Goal: Transaction & Acquisition: Purchase product/service

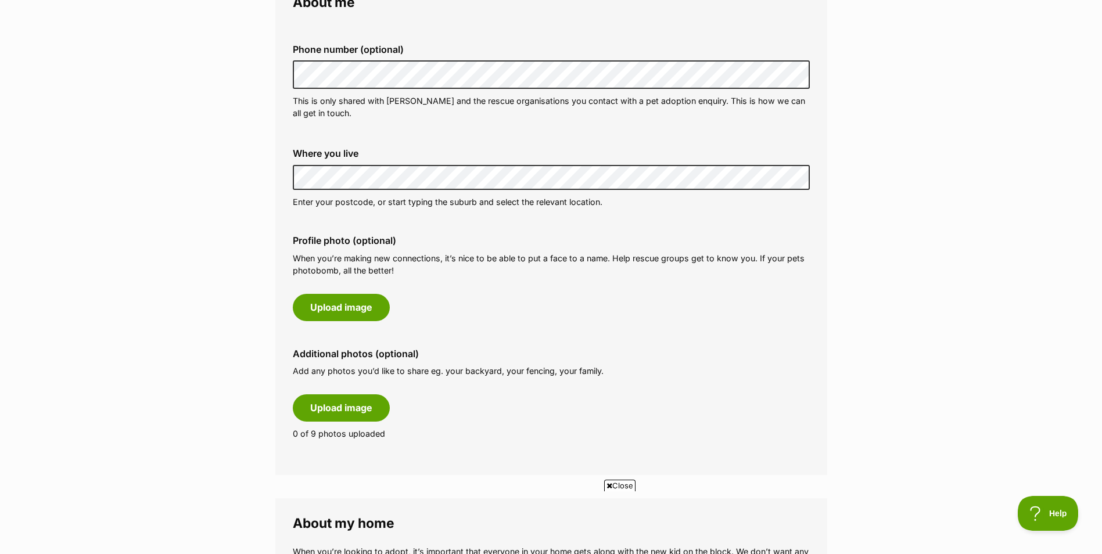
scroll to position [407, 0]
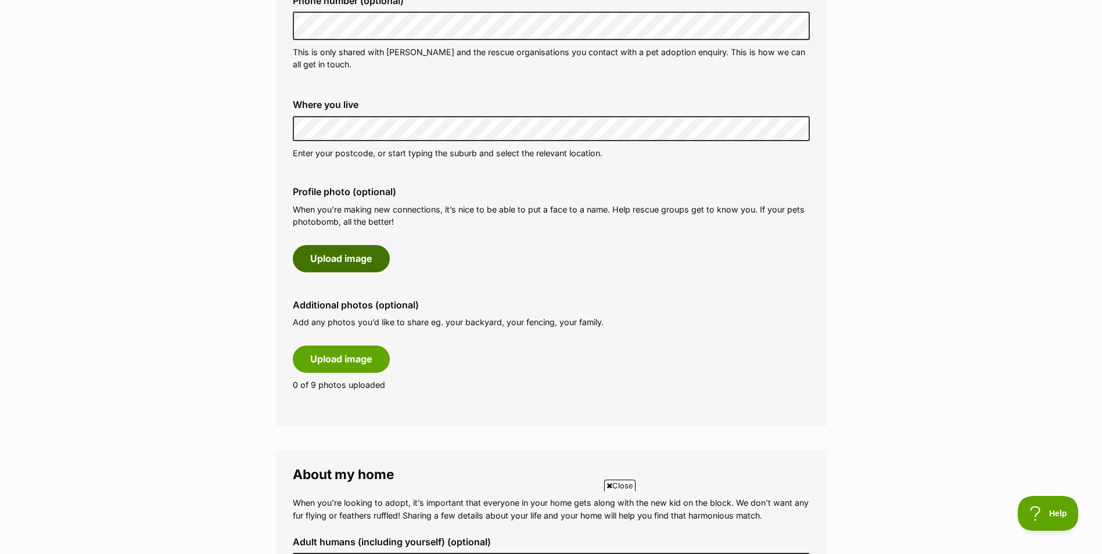
click at [365, 264] on button "Upload image" at bounding box center [341, 258] width 97 height 27
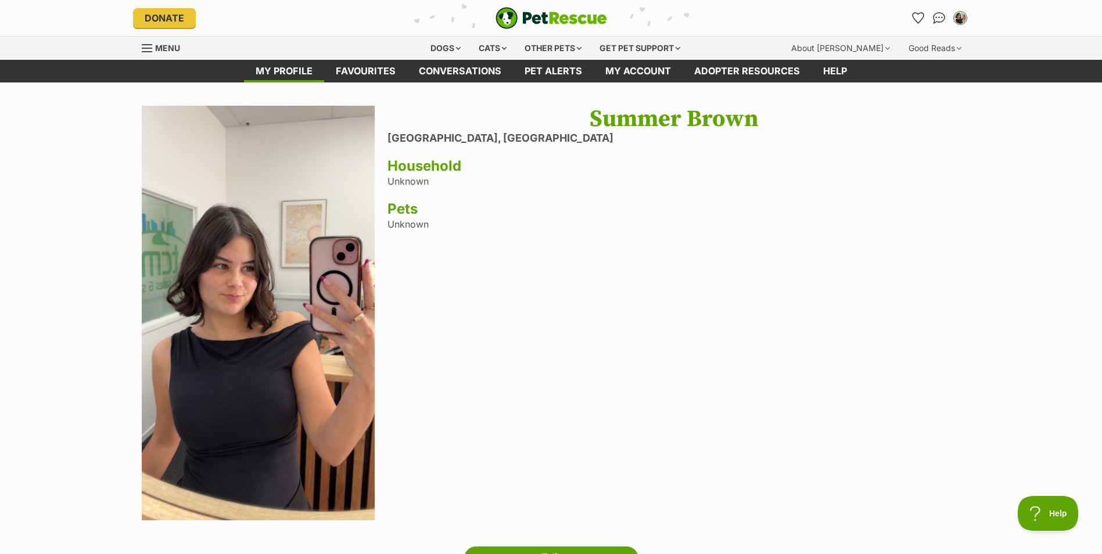
click at [430, 186] on div "Summer Brown Edge Hill, Queensland Household Unknown Pets Unknown" at bounding box center [673, 315] width 573 height 418
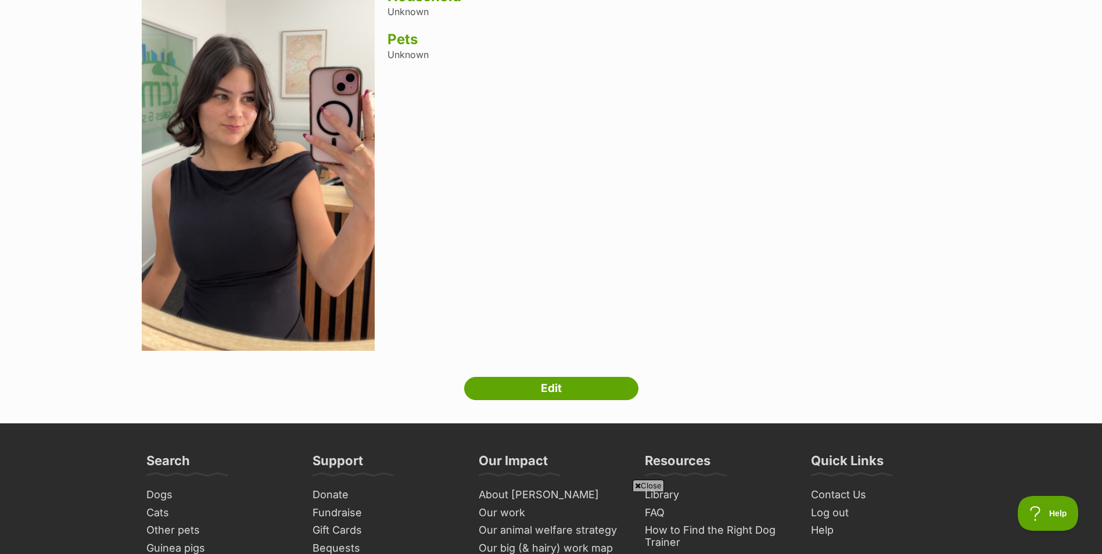
scroll to position [174, 0]
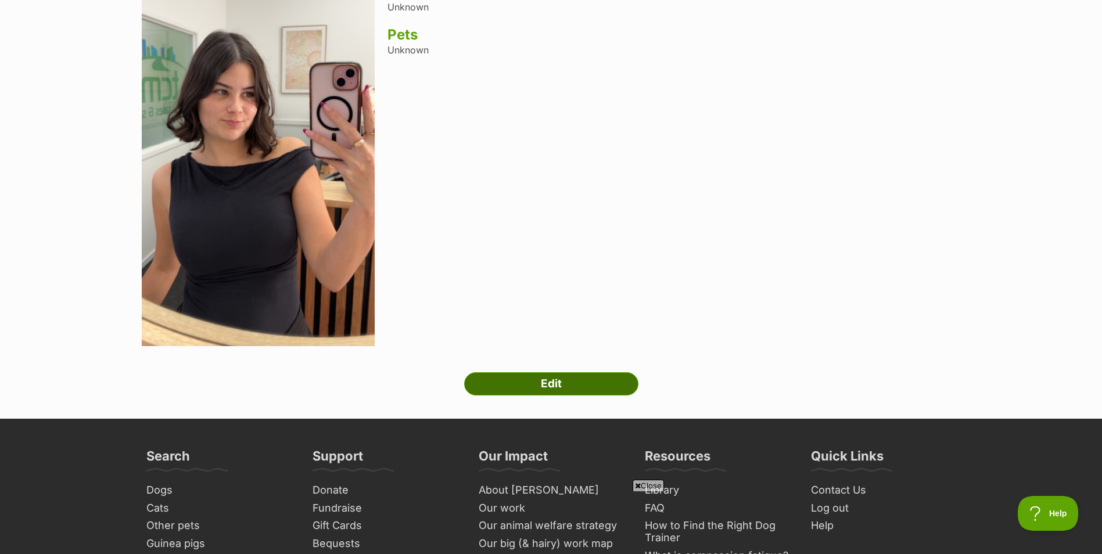
click at [537, 374] on link "Edit" at bounding box center [551, 383] width 174 height 23
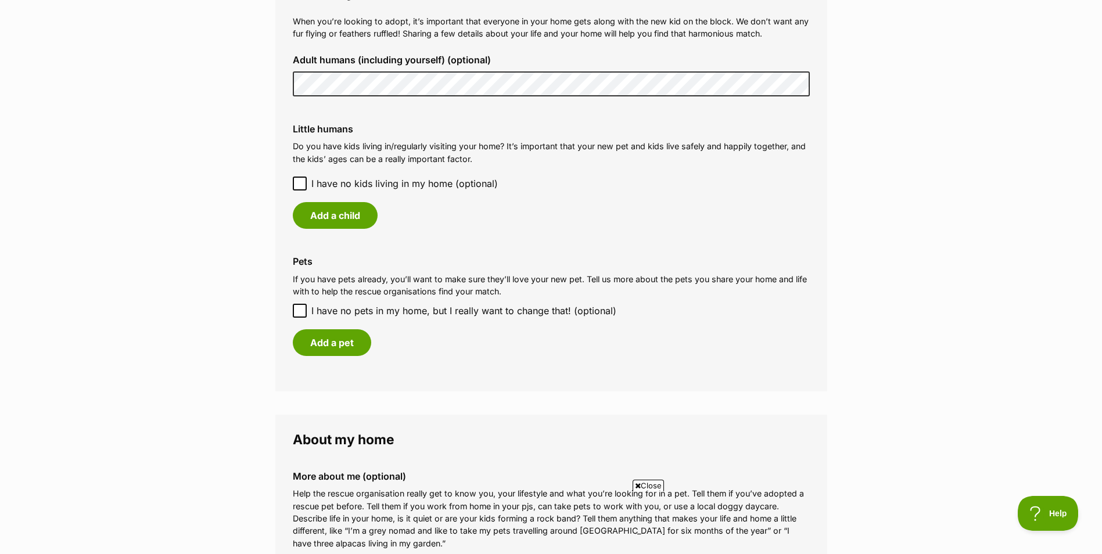
scroll to position [1046, 0]
click at [303, 181] on icon at bounding box center [299, 183] width 7 height 5
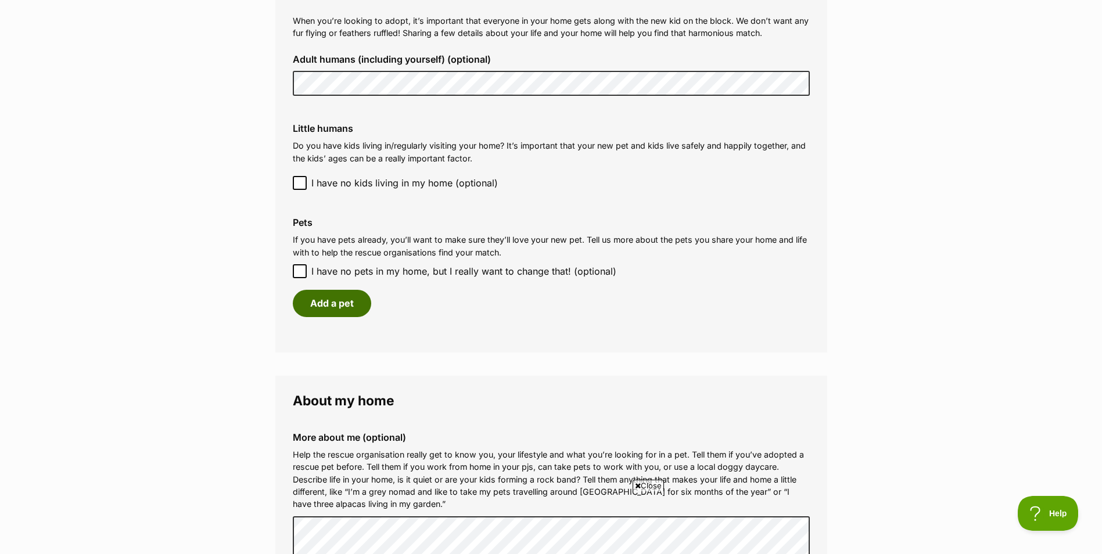
click at [314, 299] on button "Add a pet" at bounding box center [332, 303] width 78 height 27
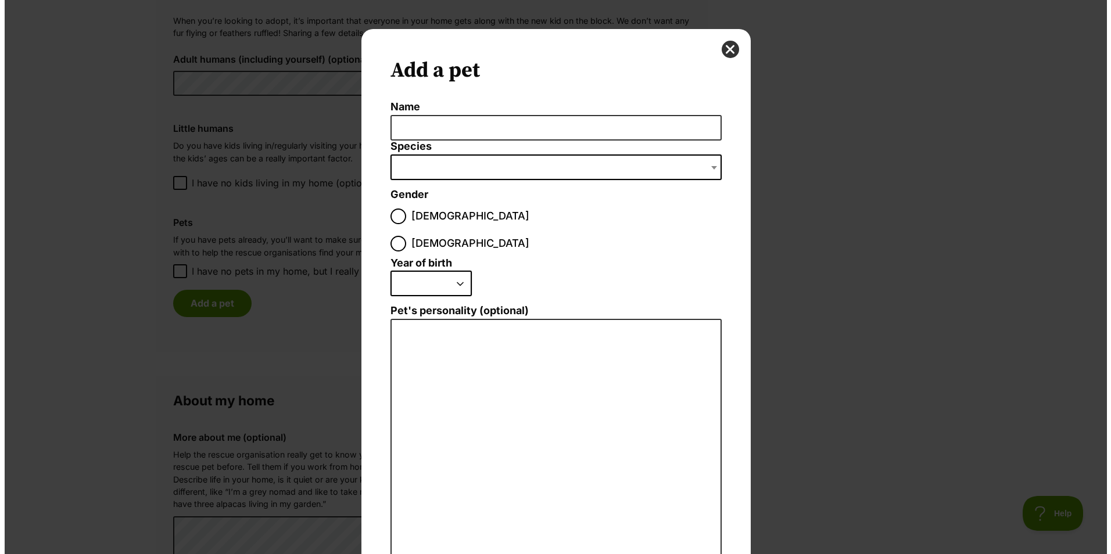
scroll to position [0, 0]
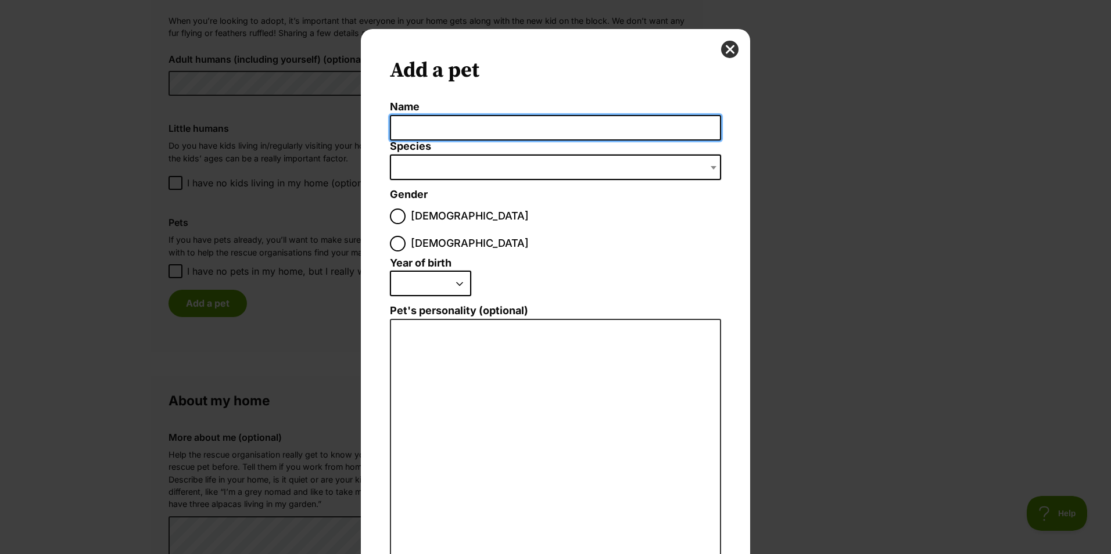
click at [444, 128] on input "Name" at bounding box center [555, 128] width 331 height 26
type input "n"
type input "Neva"
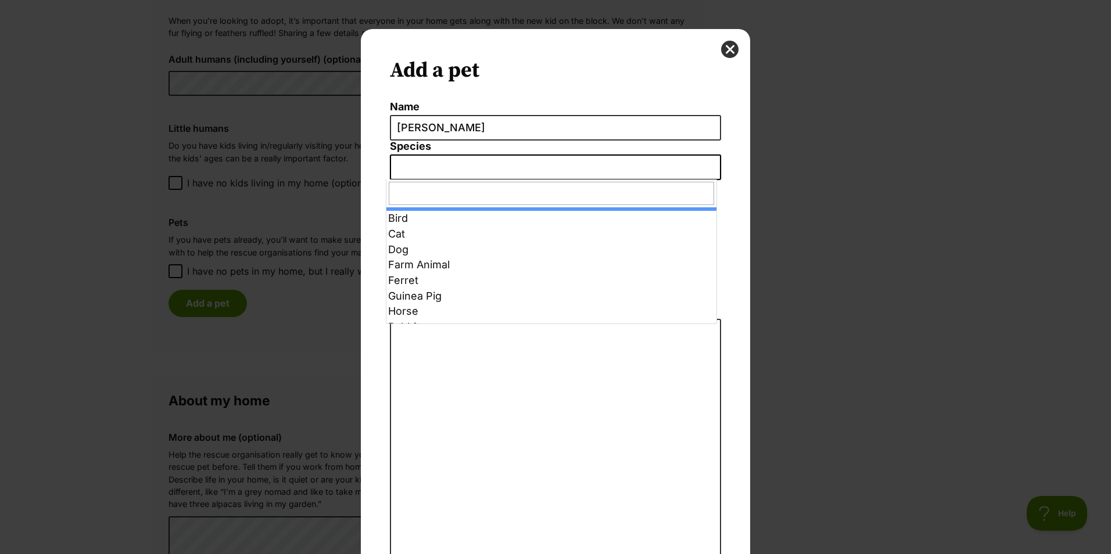
click at [428, 177] on span "Dialog Window - Close (Press escape to close)" at bounding box center [555, 168] width 331 height 26
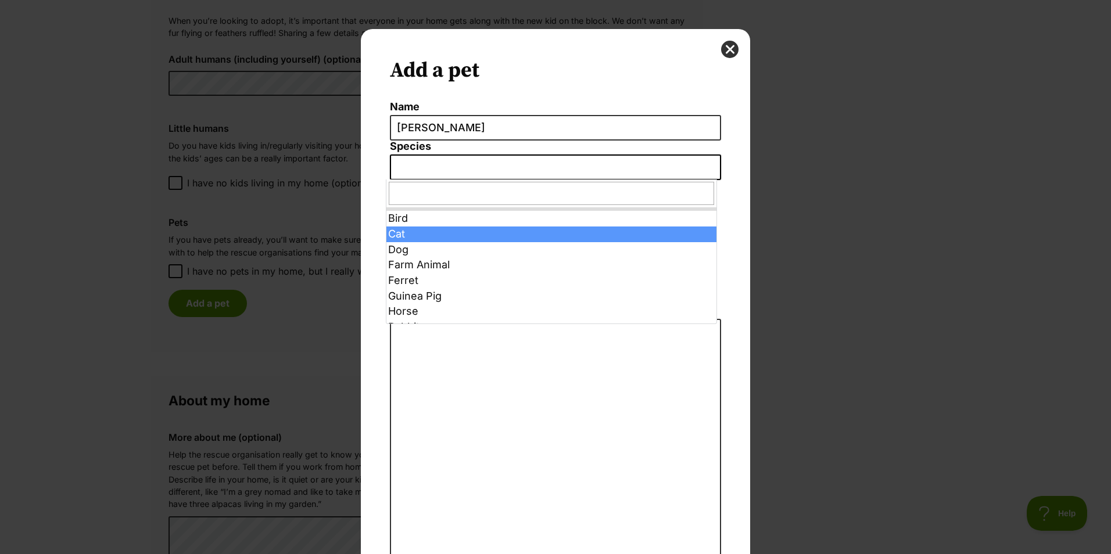
select select "2"
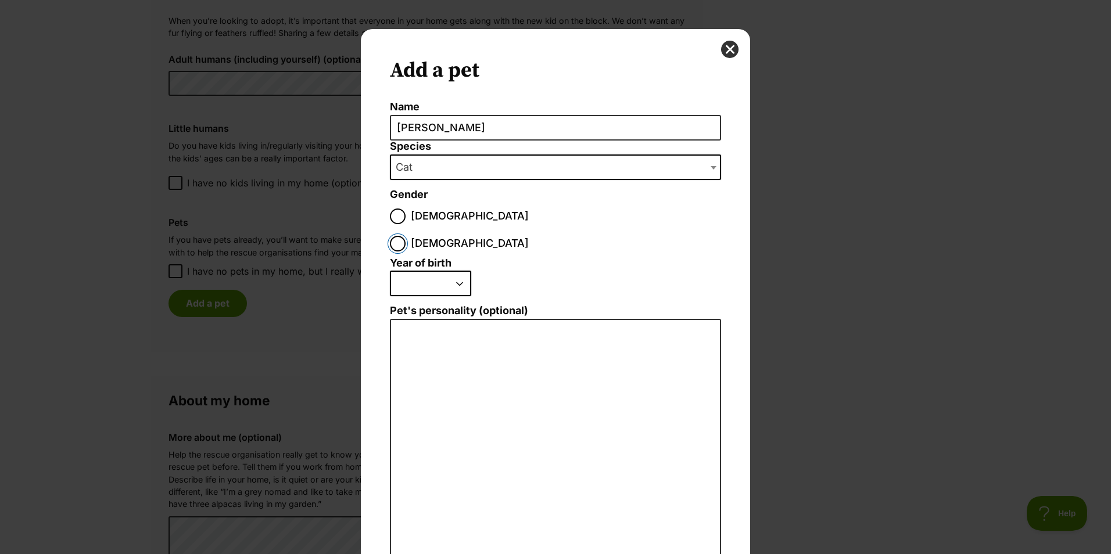
click at [405, 236] on input "Female" at bounding box center [398, 244] width 16 height 16
radio input "true"
click at [440, 271] on select "2025 2024 2023 2022 2021 2020 2019 2018 2017 2016 2015 2014 2013 2012 2011 2010…" at bounding box center [430, 284] width 81 height 26
select select "2023"
click at [390, 271] on select "2025 2024 2023 2022 2021 2020 2019 2018 2017 2016 2015 2014 2013 2012 2011 2010…" at bounding box center [430, 284] width 81 height 26
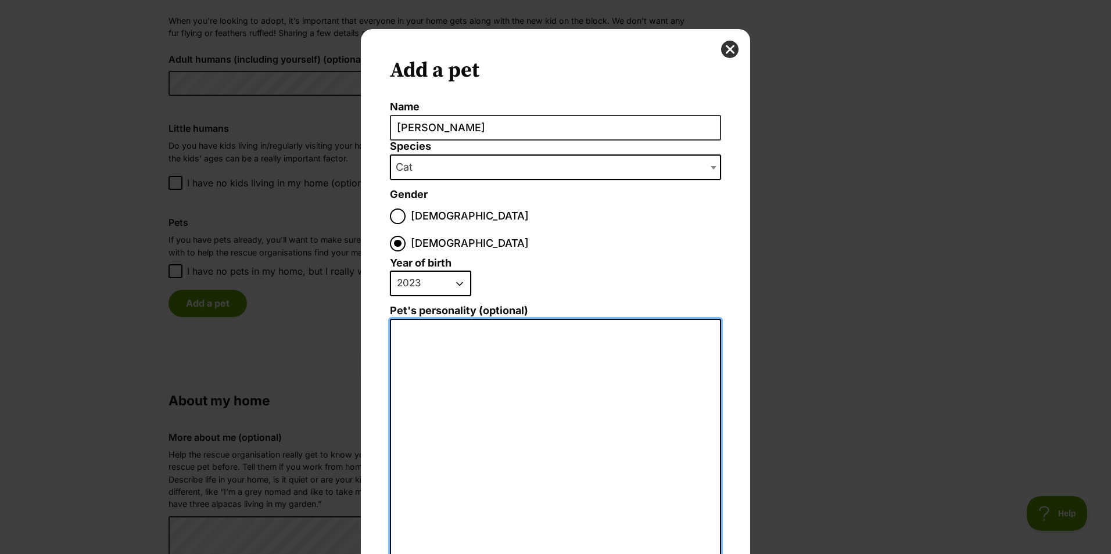
click at [495, 333] on textarea "Pet's personality (optional)" at bounding box center [555, 446] width 331 height 254
click at [669, 319] on textarea "Neva is my sisters cat. She is the most playful little girl who loves" at bounding box center [555, 446] width 331 height 254
click at [634, 319] on textarea "Neva is my sister's cat. She is the most playful little girl and cuddly little …" at bounding box center [555, 446] width 331 height 254
drag, startPoint x: 634, startPoint y: 303, endPoint x: 655, endPoint y: 304, distance: 20.9
click at [655, 319] on textarea "Neva is my sister's cat. She is the most playful little girl and cuddly little …" at bounding box center [555, 446] width 331 height 254
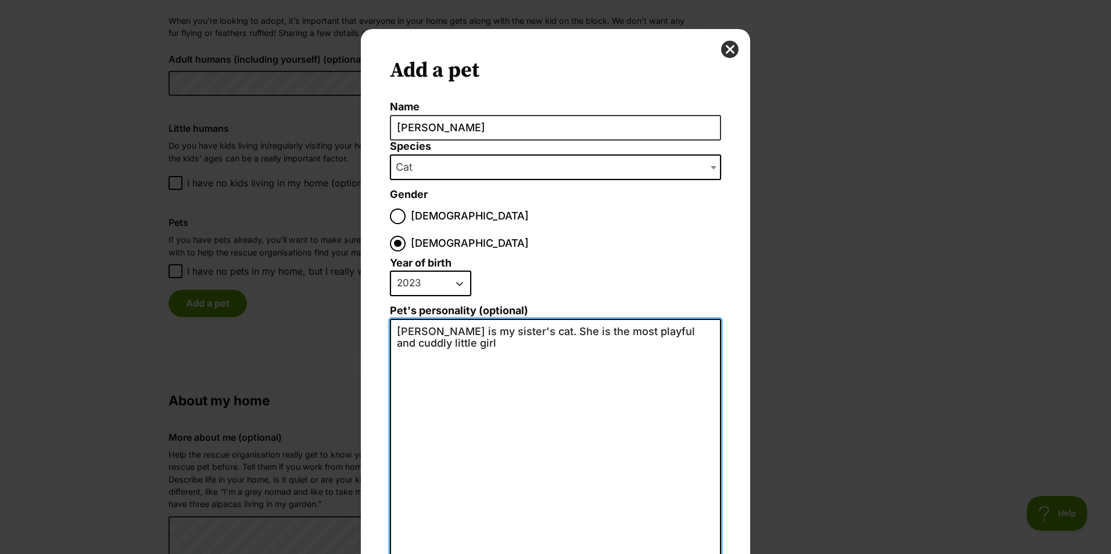
click at [486, 319] on textarea "Neva is my sister's cat. She is the most playful and cuddly little girl" at bounding box center [555, 446] width 331 height 254
click at [562, 320] on textarea "Neva is my sister's cat. She is the most playful and cuddly little girl" at bounding box center [555, 446] width 331 height 254
click at [468, 319] on textarea "Neva is my sister's cat. She is the most playful and cuddly little girl. She is…" at bounding box center [555, 446] width 331 height 254
click at [636, 319] on textarea "Neva is my sister's cat. She is the most playful and cuddly little girl. She is…" at bounding box center [555, 446] width 331 height 254
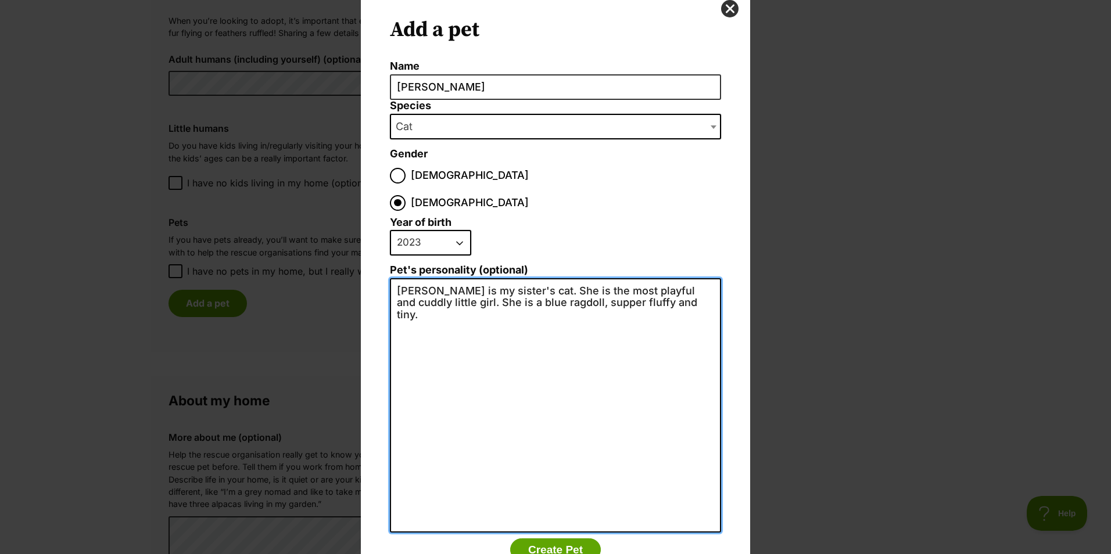
scroll to position [67, 0]
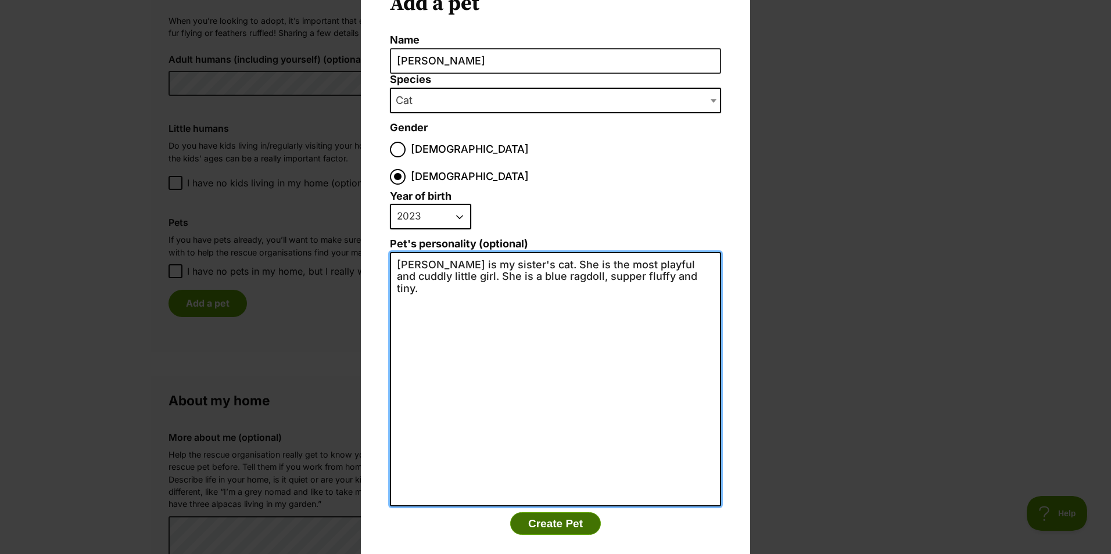
type textarea "Neva is my sister's cat. She is the most playful and cuddly little girl. She is…"
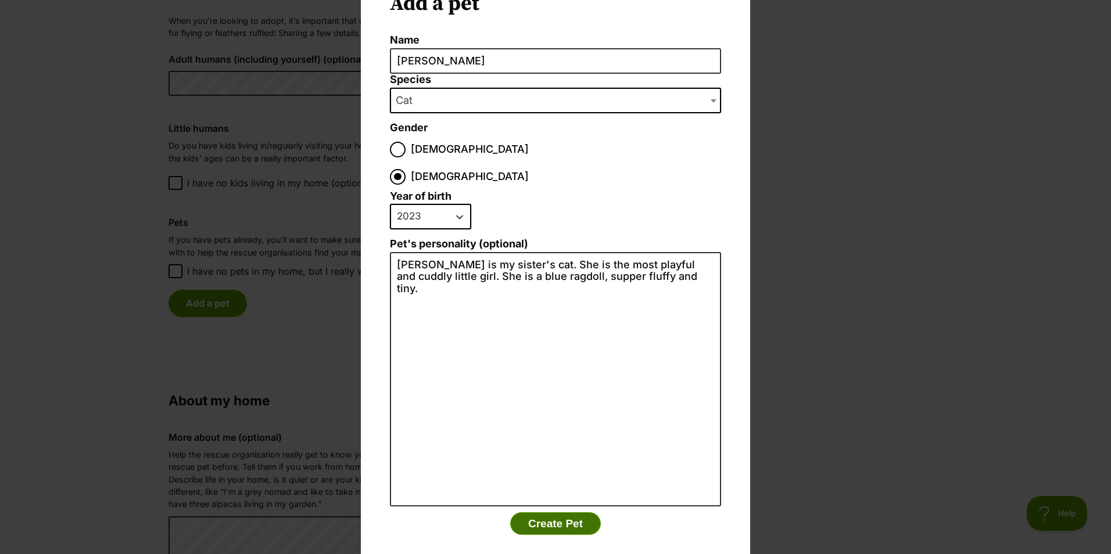
click at [557, 512] on button "Create Pet" at bounding box center [555, 523] width 91 height 23
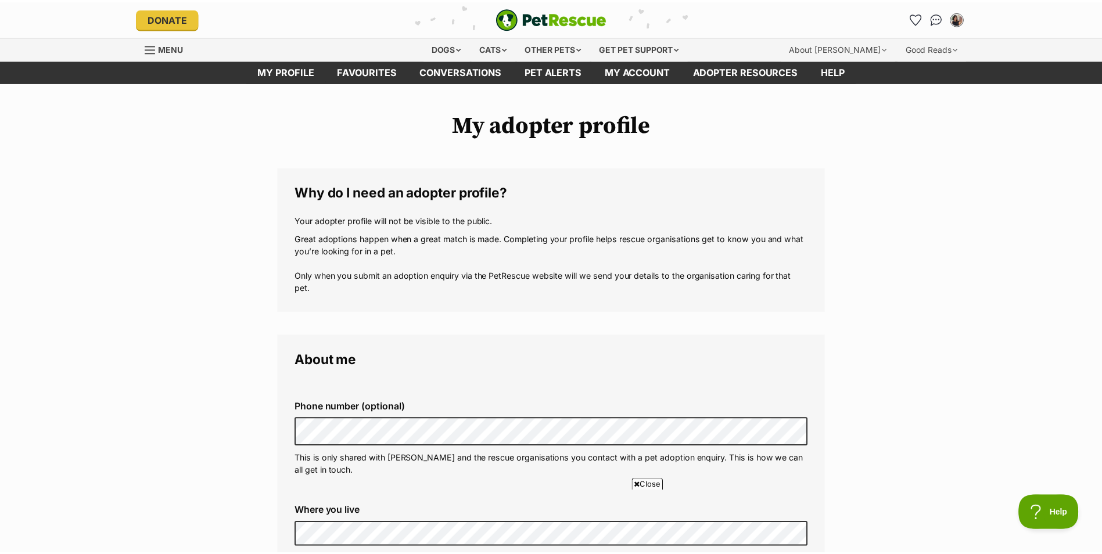
scroll to position [1046, 0]
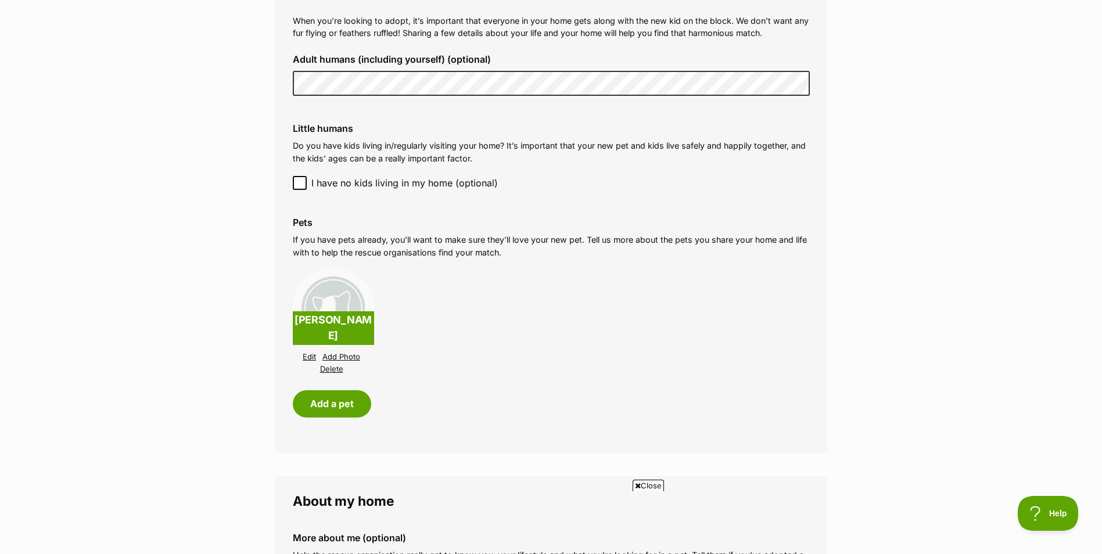
click at [325, 353] on link "Add Photo" at bounding box center [341, 357] width 38 height 9
click at [341, 353] on link "Add Photo" at bounding box center [341, 357] width 38 height 9
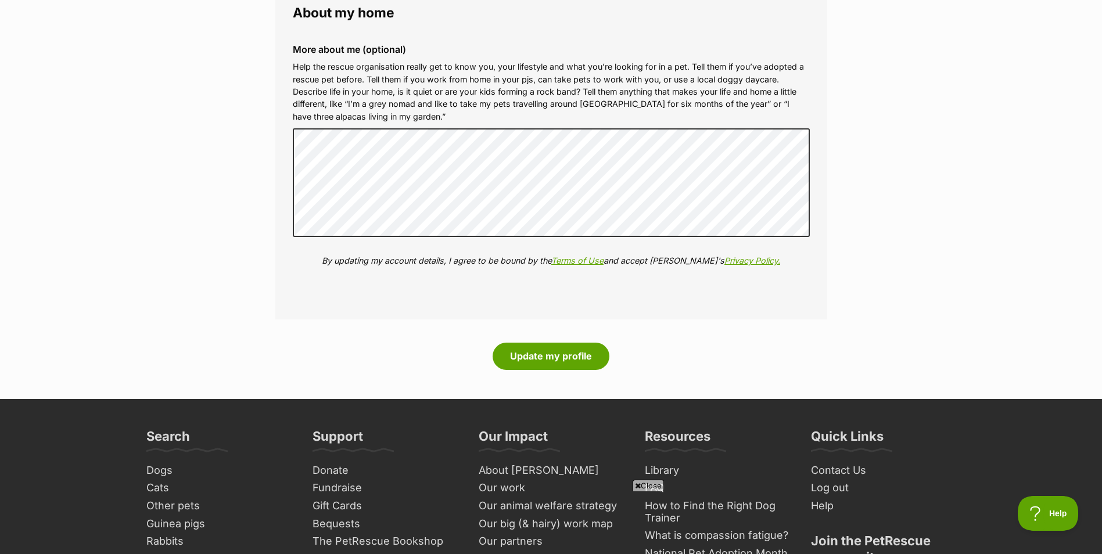
scroll to position [1626, 0]
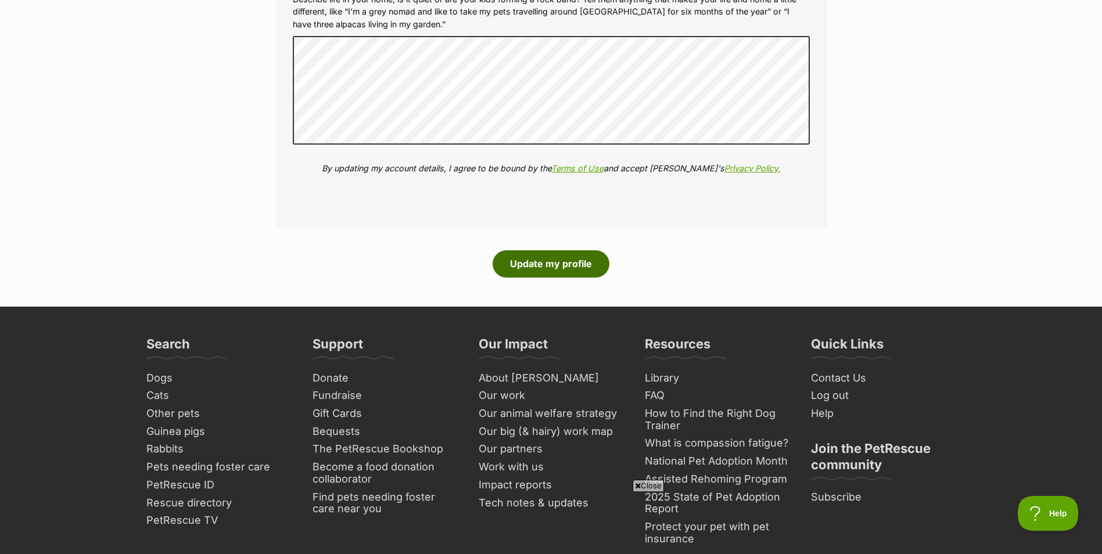
click at [572, 255] on button "Update my profile" at bounding box center [551, 263] width 117 height 27
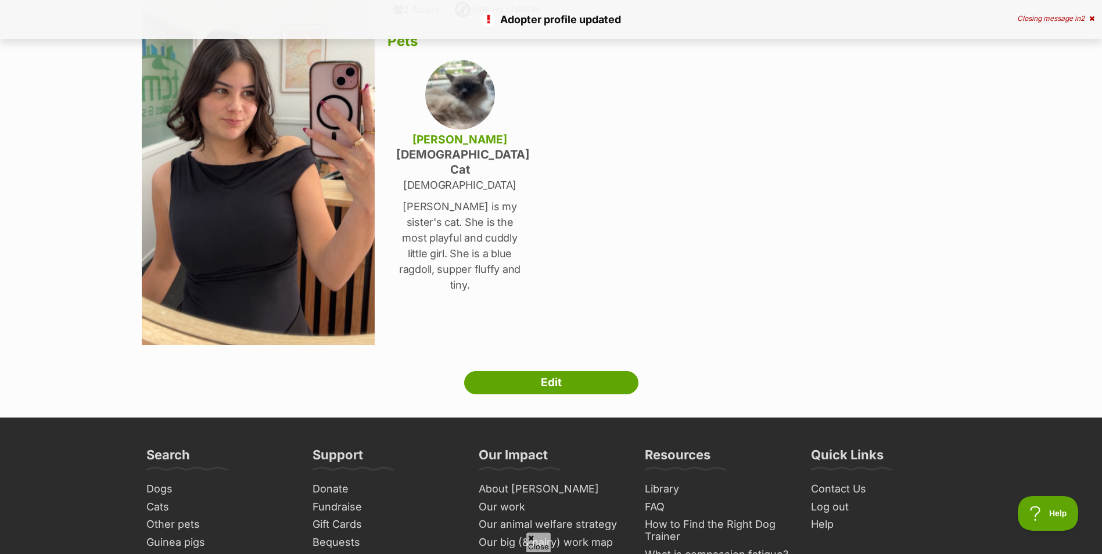
scroll to position [174, 0]
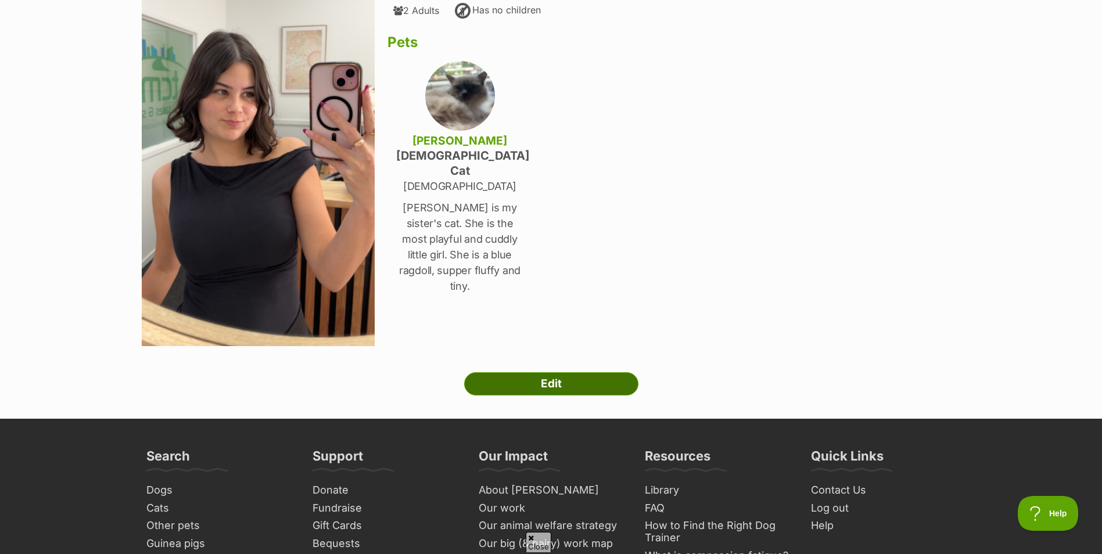
click at [517, 378] on link "Edit" at bounding box center [551, 383] width 174 height 23
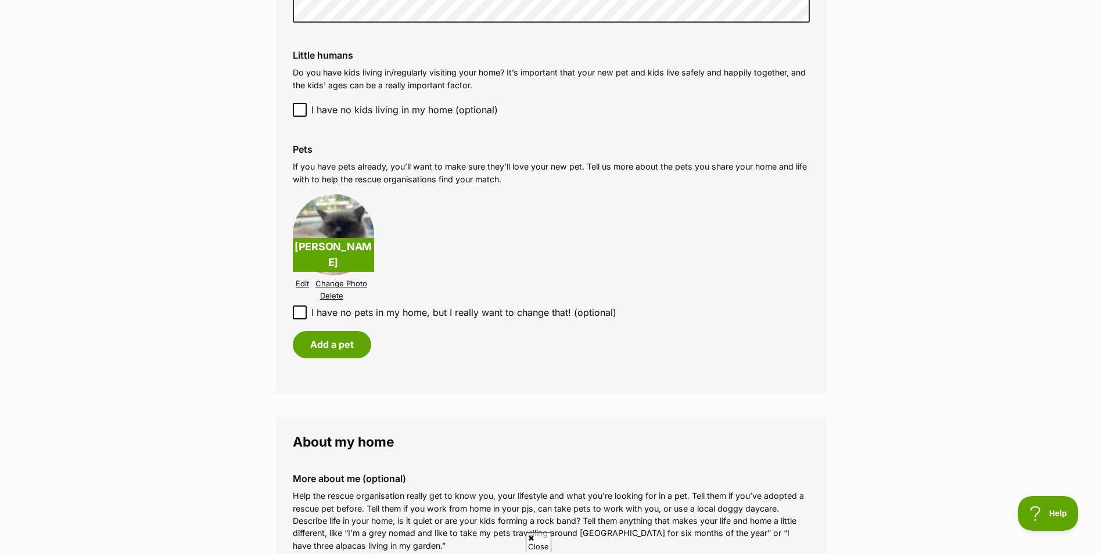
scroll to position [1046, 0]
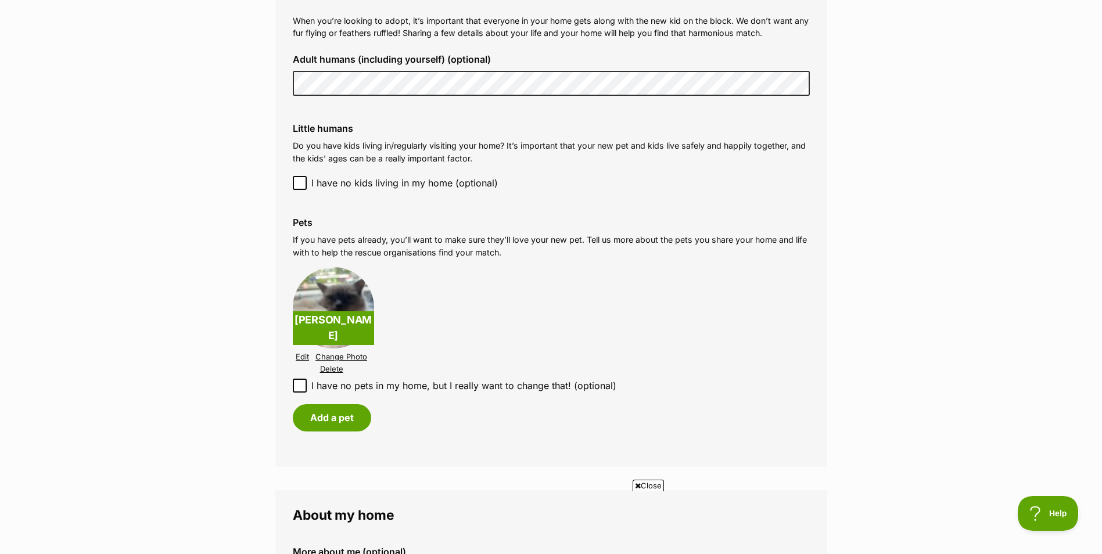
click at [303, 353] on link "Edit" at bounding box center [302, 357] width 13 height 9
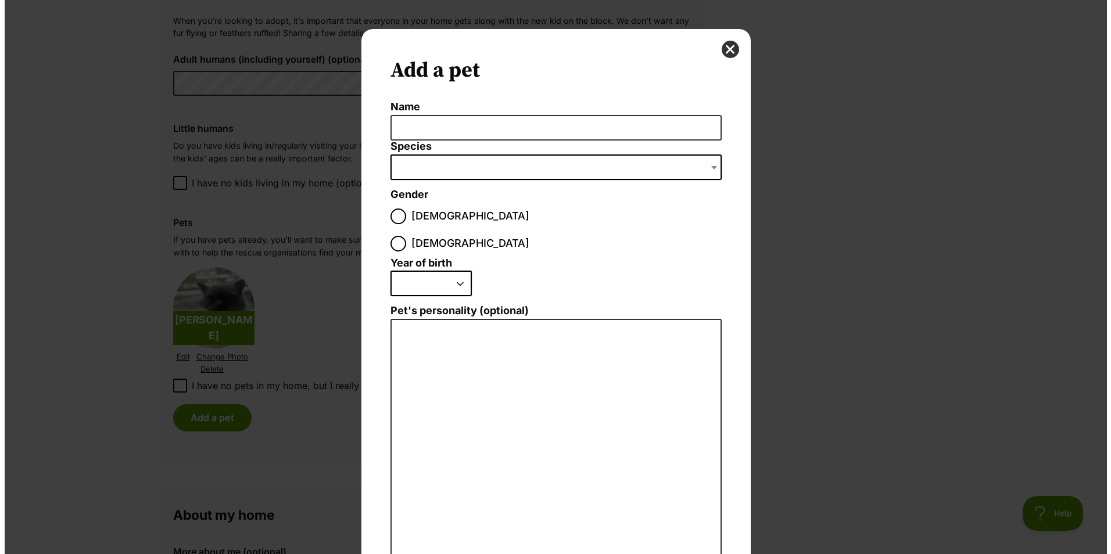
scroll to position [0, 0]
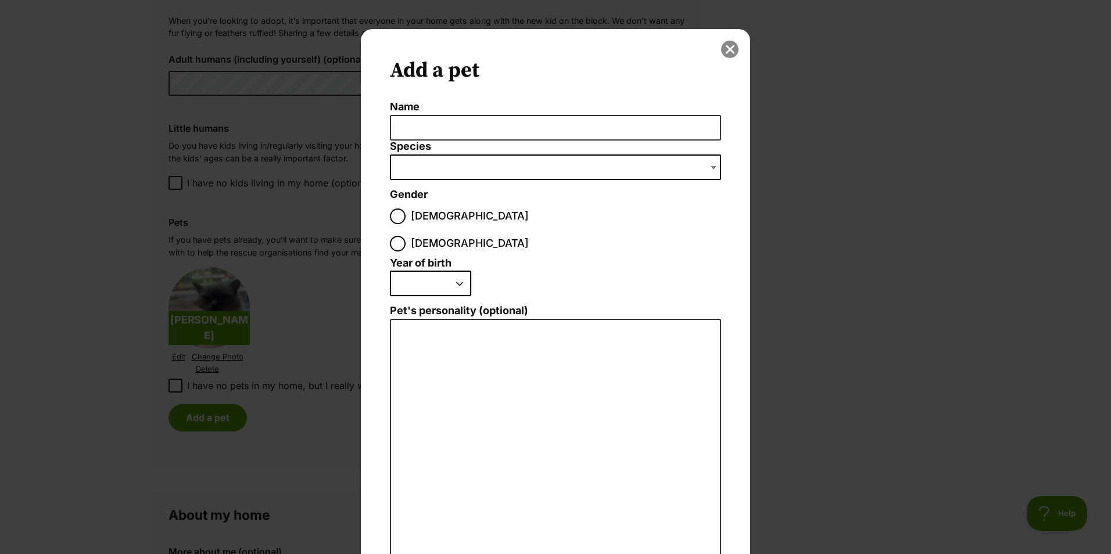
click at [726, 48] on button "close" at bounding box center [729, 49] width 17 height 17
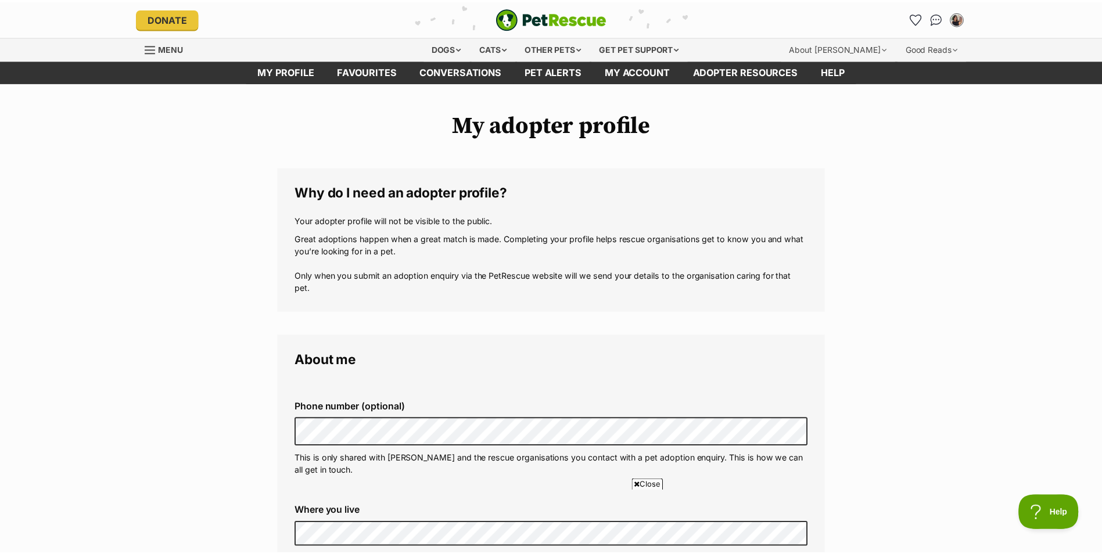
scroll to position [1046, 0]
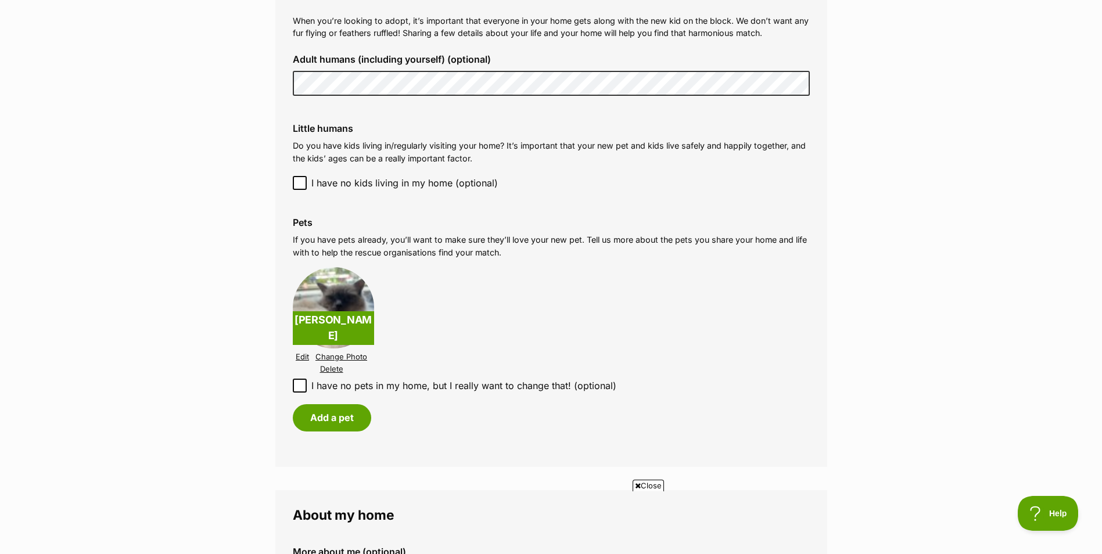
click at [300, 353] on link "Edit" at bounding box center [302, 357] width 13 height 9
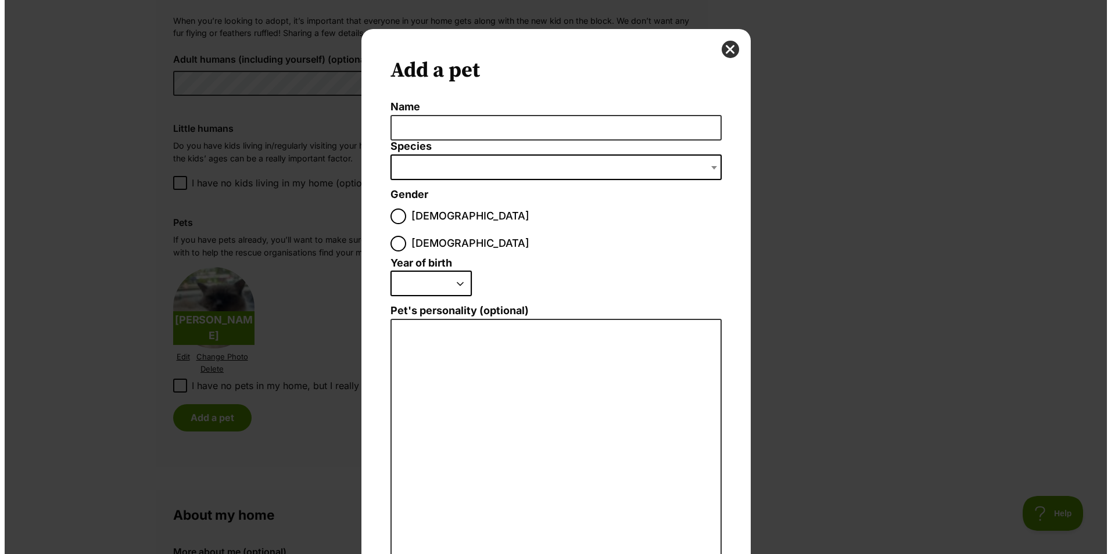
scroll to position [0, 0]
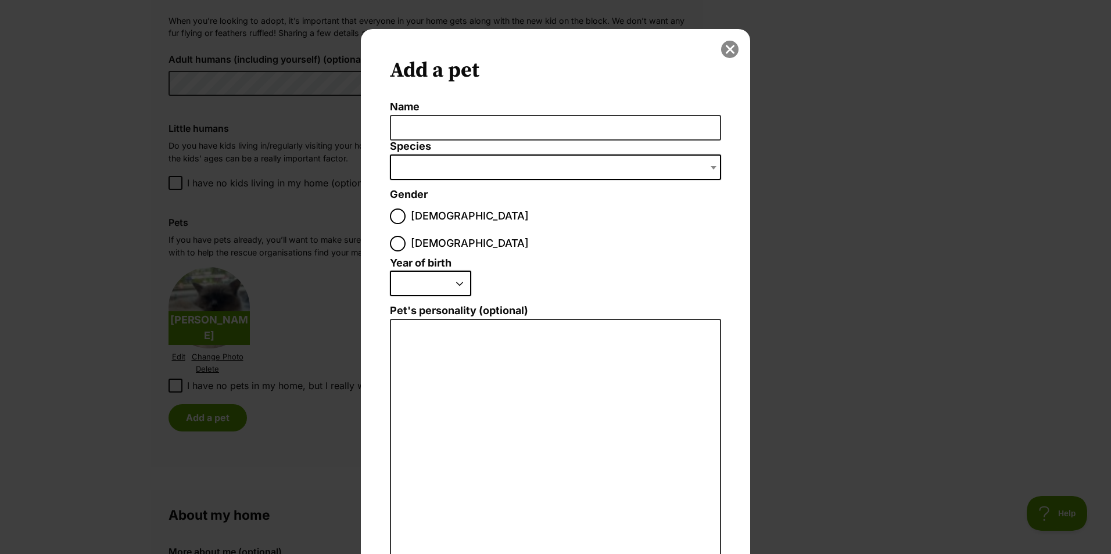
click at [722, 49] on button "close" at bounding box center [729, 49] width 17 height 17
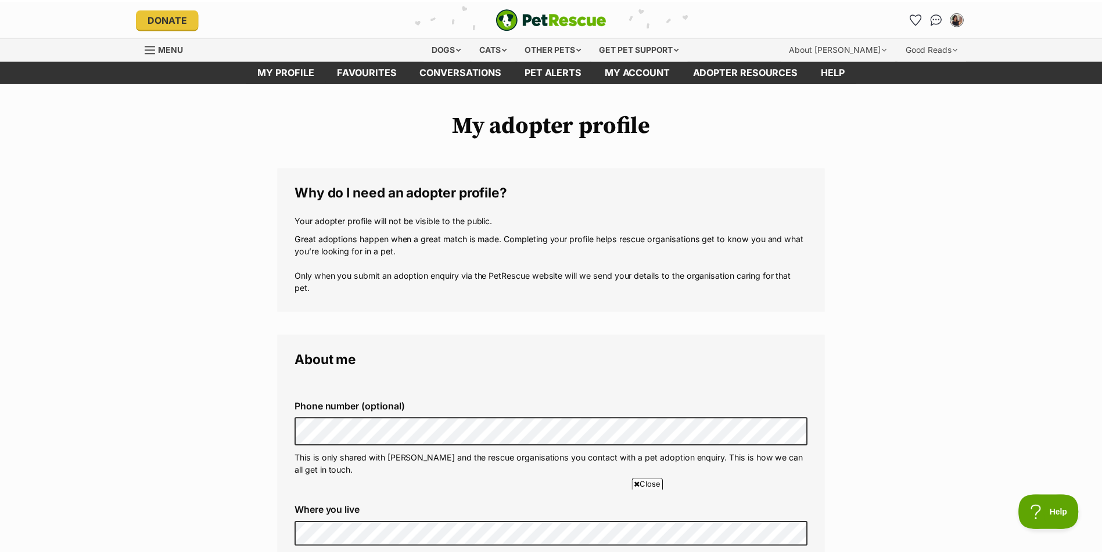
scroll to position [1046, 0]
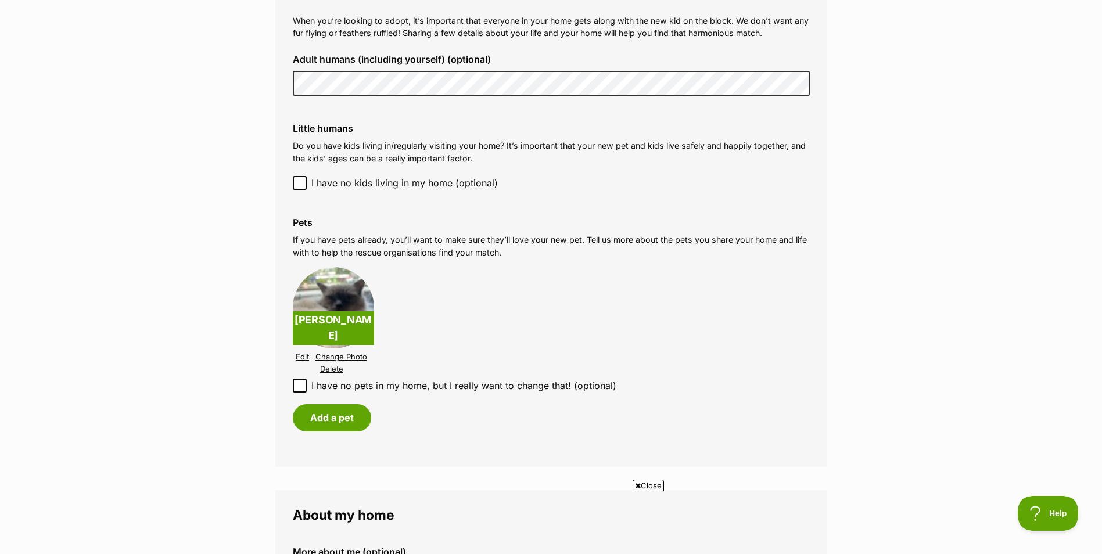
click at [355, 322] on p "Neva" at bounding box center [333, 328] width 81 height 34
click at [355, 293] on img at bounding box center [333, 307] width 81 height 81
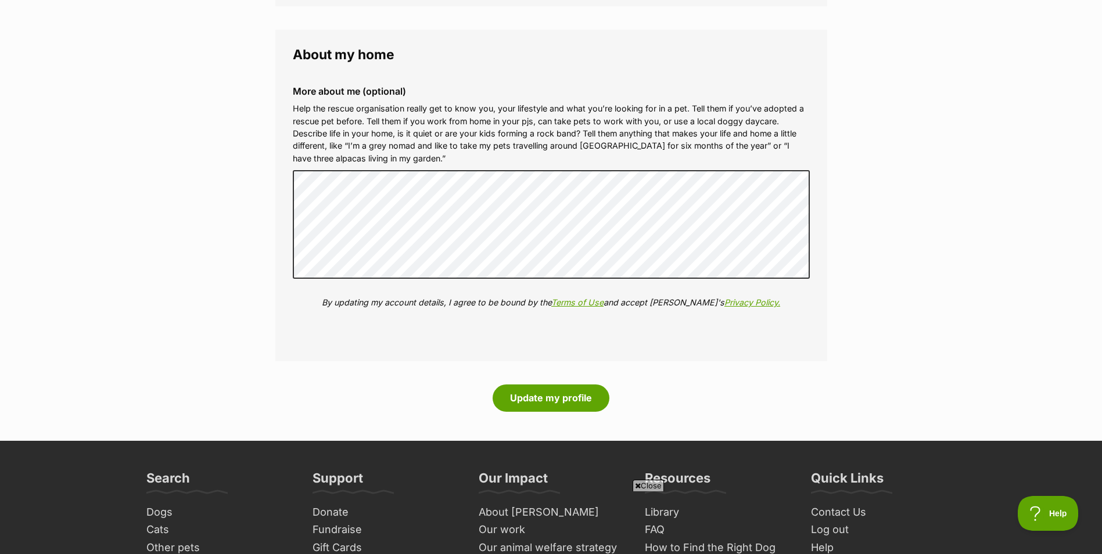
scroll to position [1743, 0]
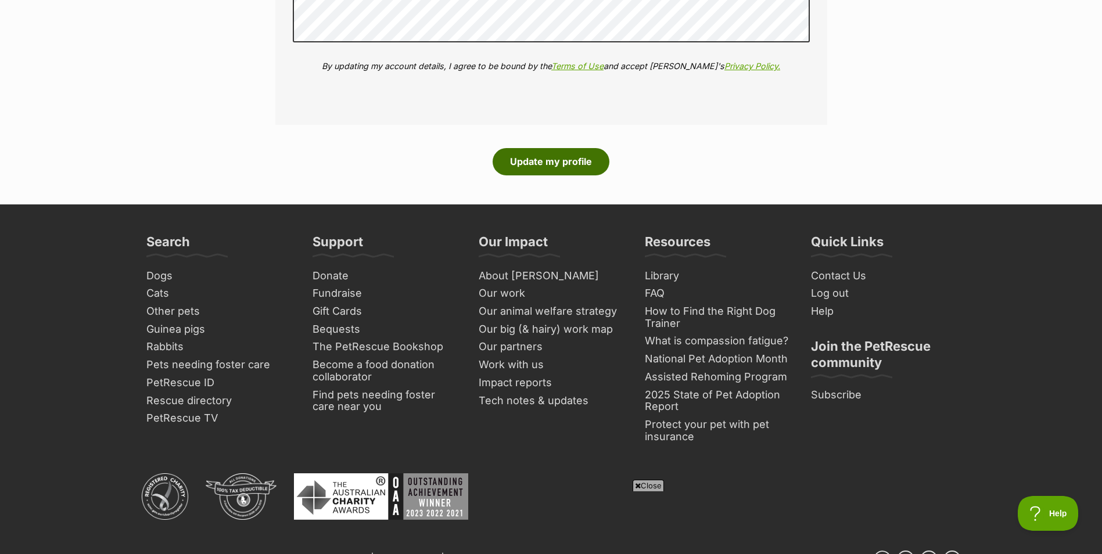
click at [538, 149] on button "Update my profile" at bounding box center [551, 161] width 117 height 27
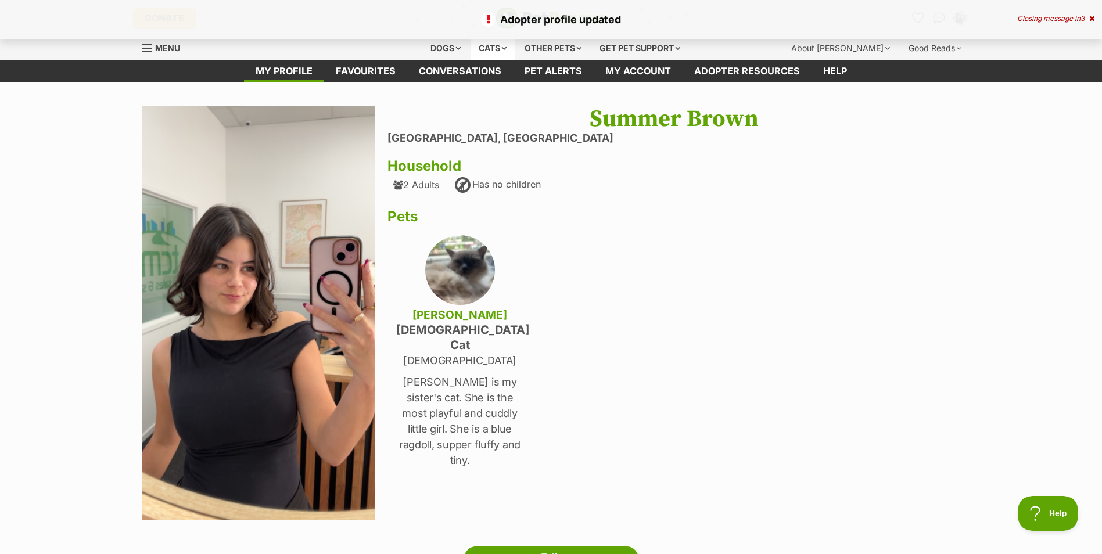
click at [491, 43] on div "Cats" at bounding box center [493, 48] width 44 height 23
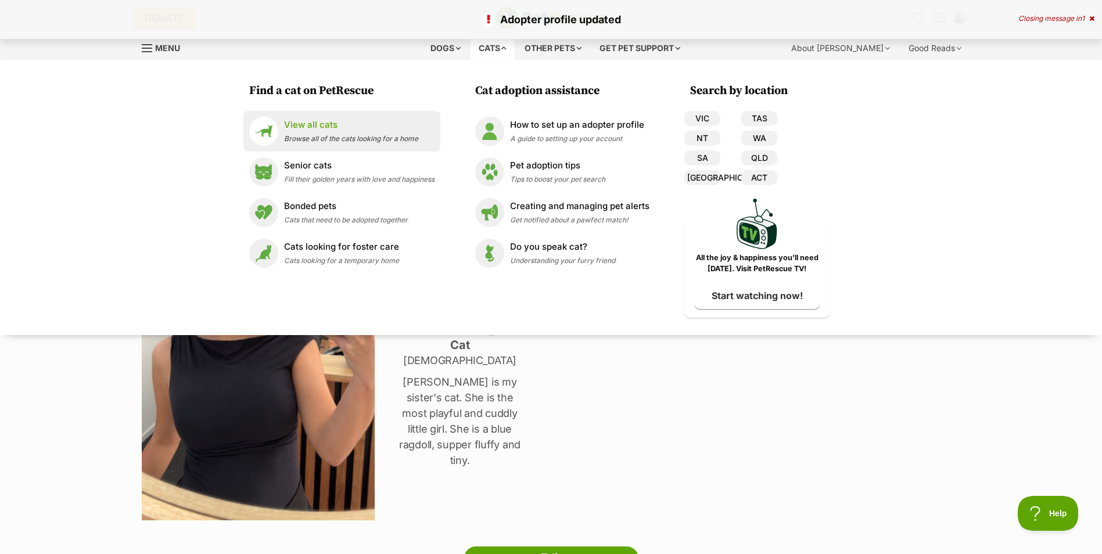
click at [303, 119] on p "View all cats" at bounding box center [351, 124] width 134 height 13
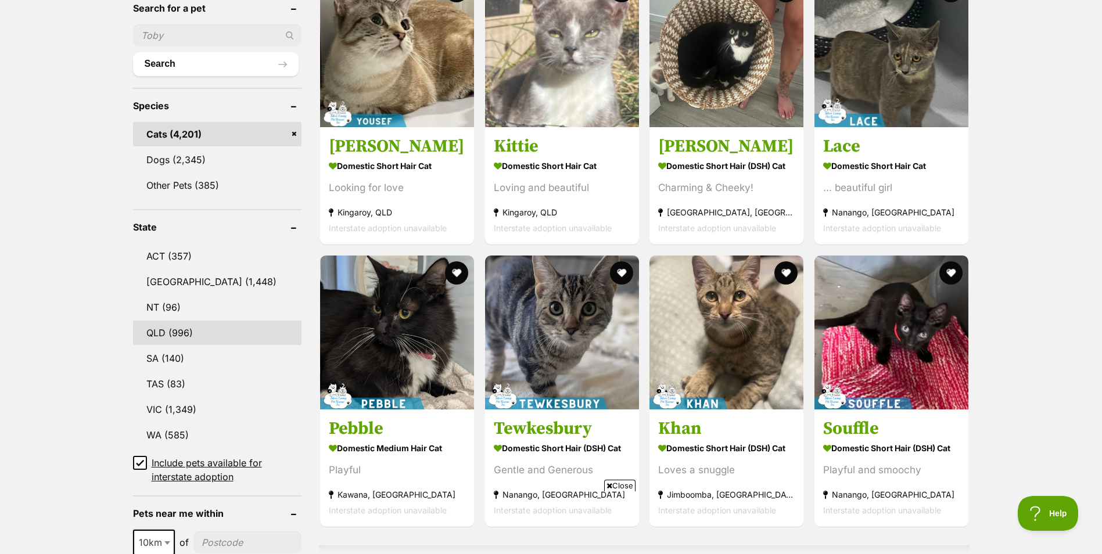
click at [167, 325] on link "QLD (996)" at bounding box center [217, 333] width 169 height 24
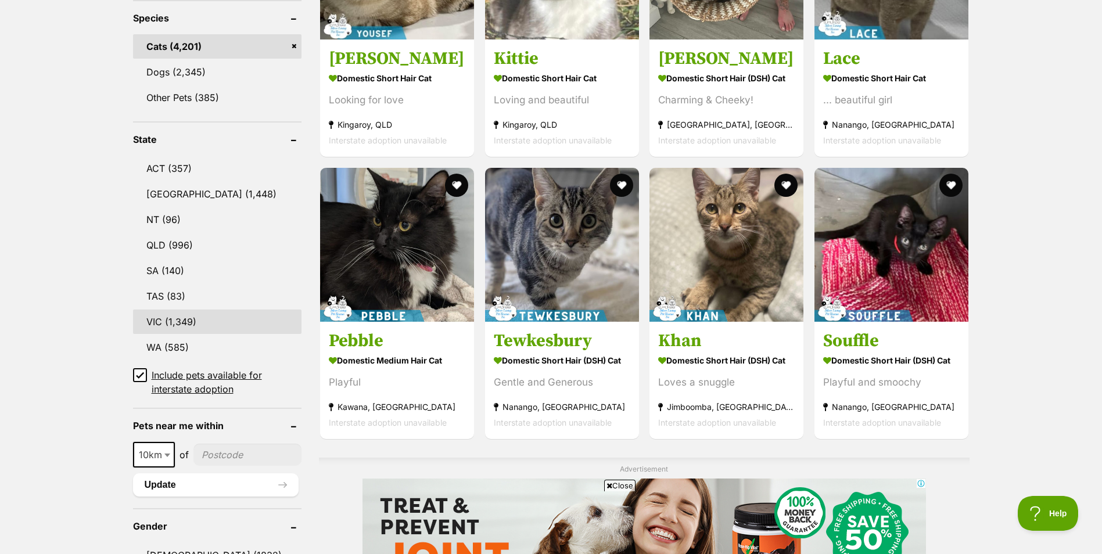
scroll to position [639, 0]
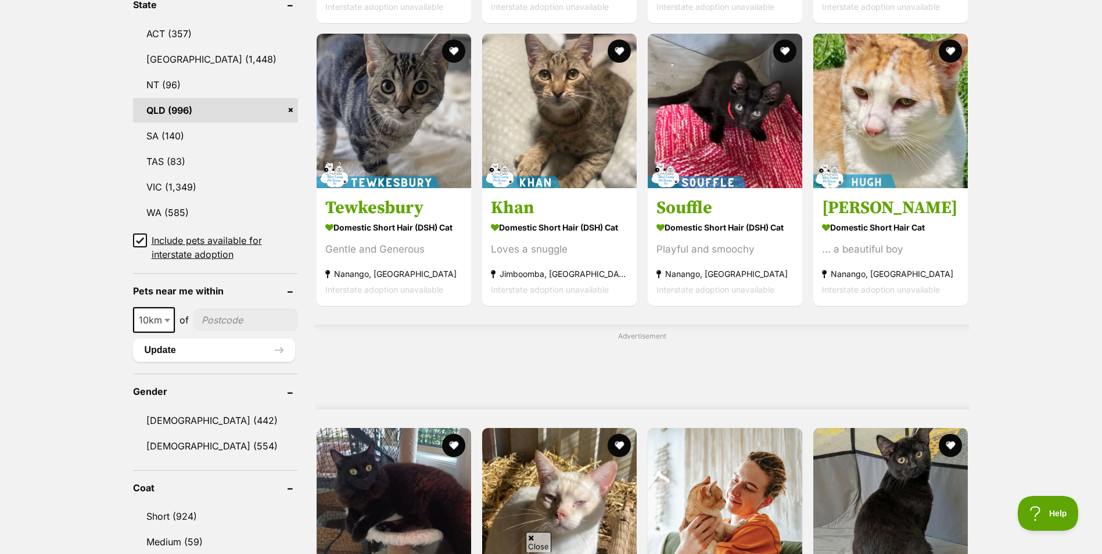
scroll to position [639, 0]
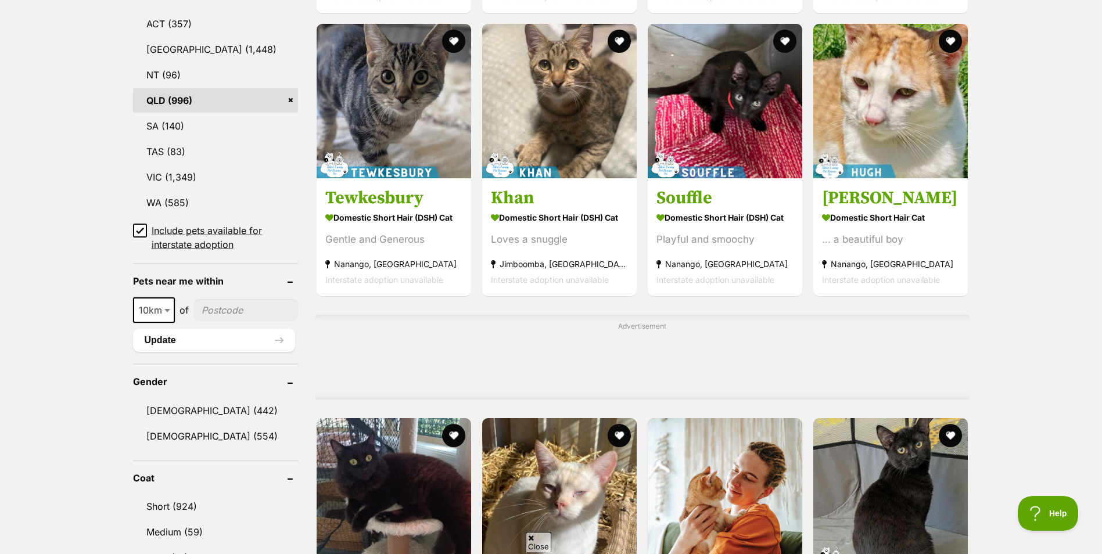
click at [218, 300] on input"] "postcode" at bounding box center [245, 310] width 105 height 22
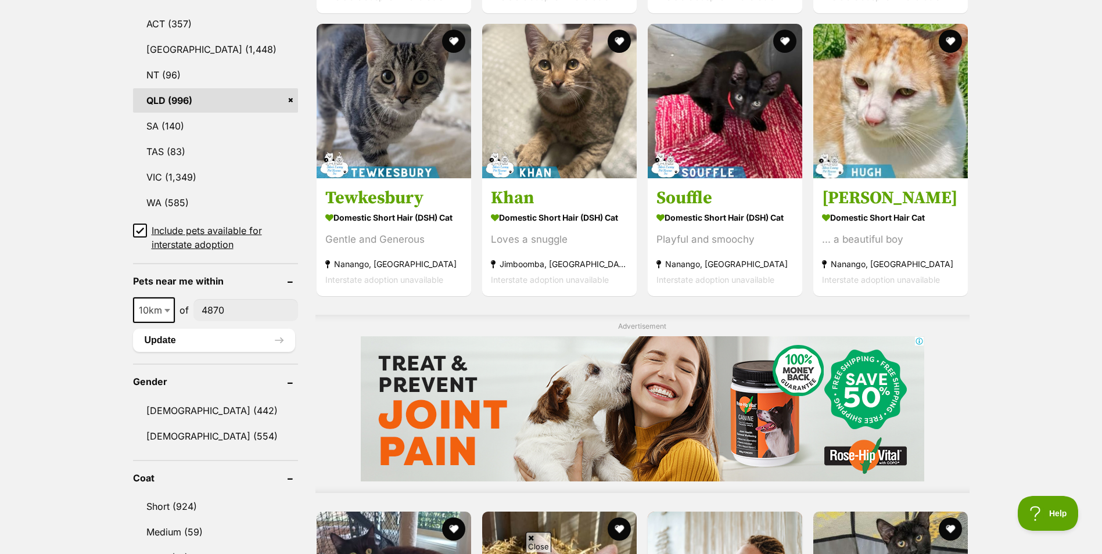
scroll to position [0, 0]
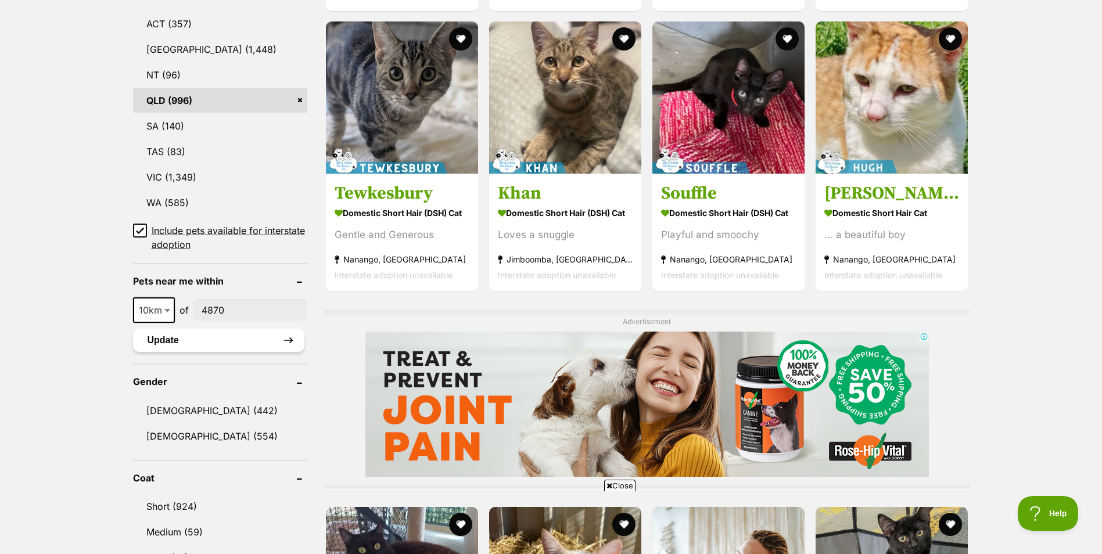
type input"] "4870"
click at [196, 336] on button "Update" at bounding box center [218, 340] width 171 height 23
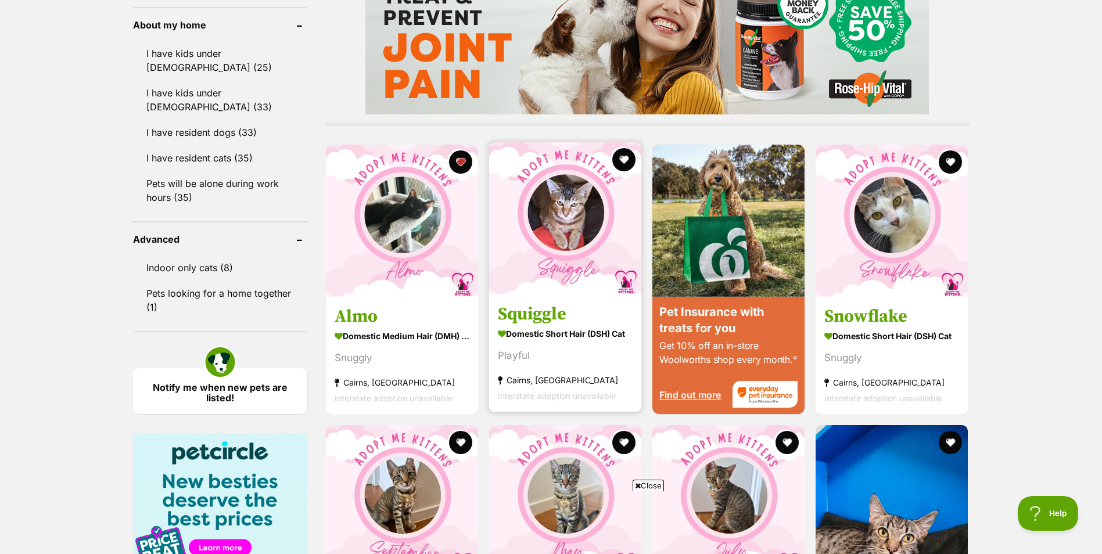
scroll to position [1046, 0]
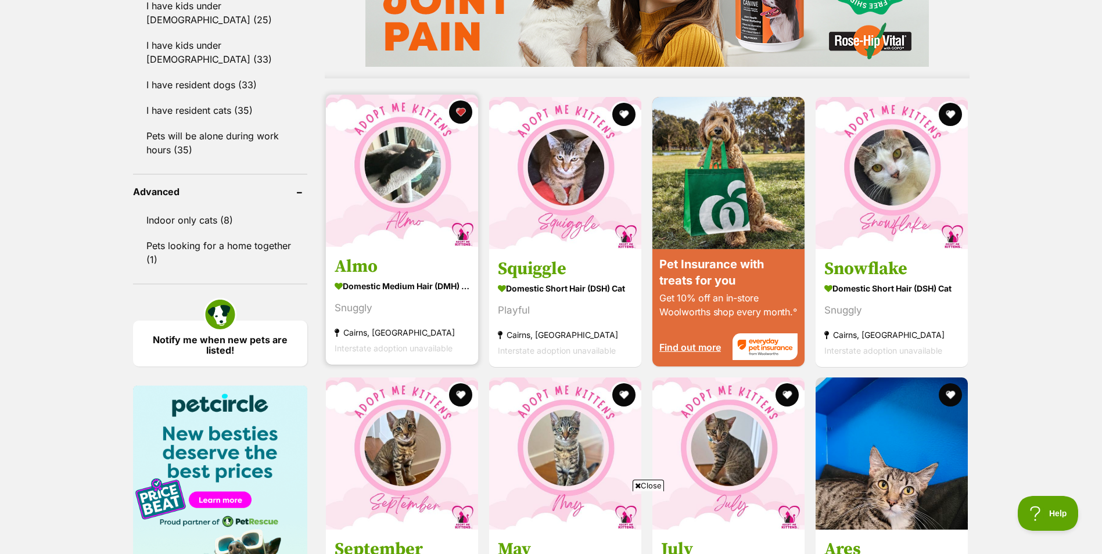
click at [369, 206] on img at bounding box center [402, 171] width 152 height 152
click at [457, 246] on img at bounding box center [402, 171] width 152 height 152
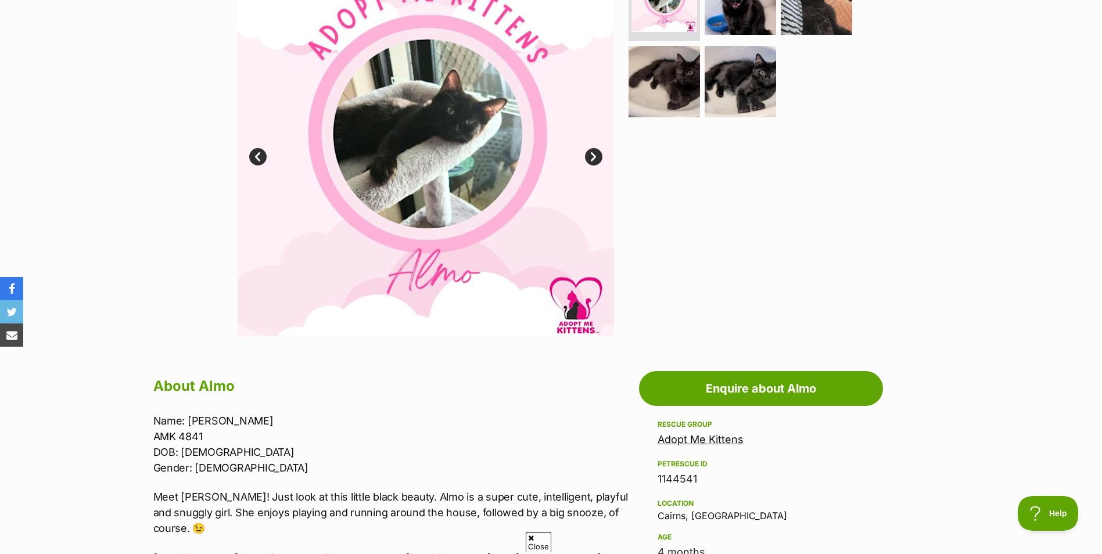
scroll to position [290, 0]
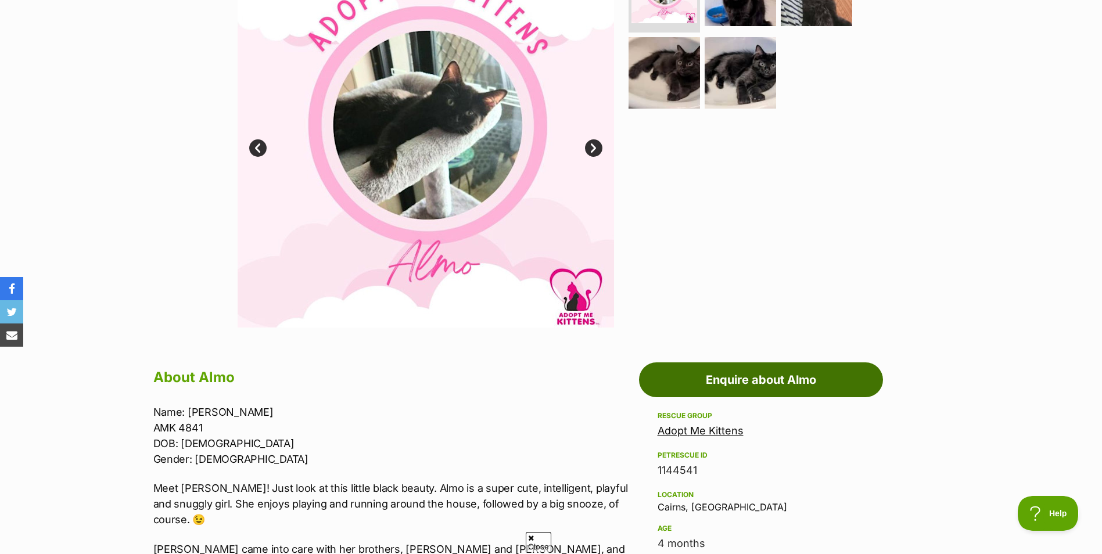
click at [759, 380] on link "Enquire about Almo" at bounding box center [761, 379] width 244 height 35
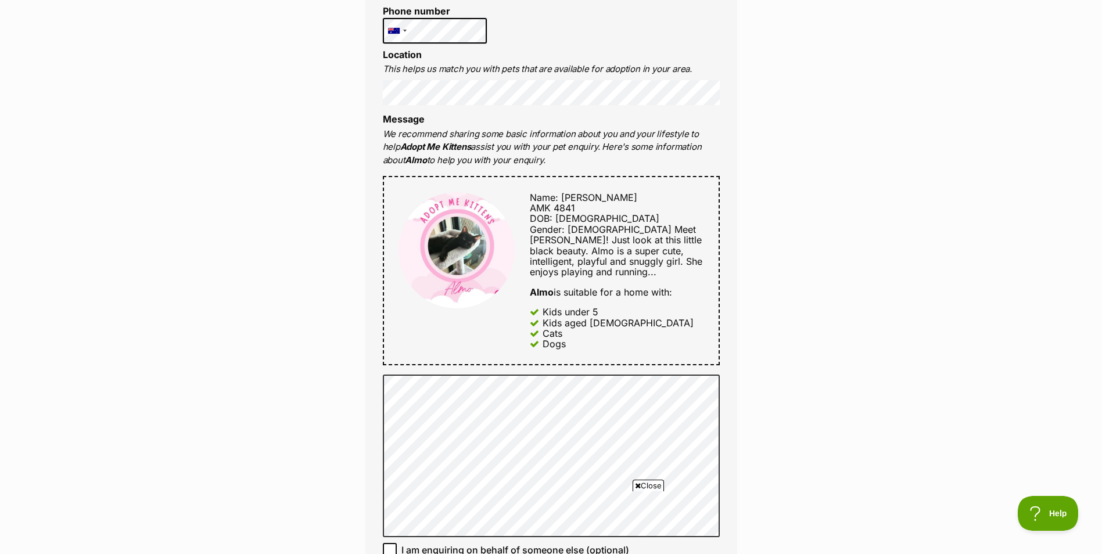
scroll to position [581, 0]
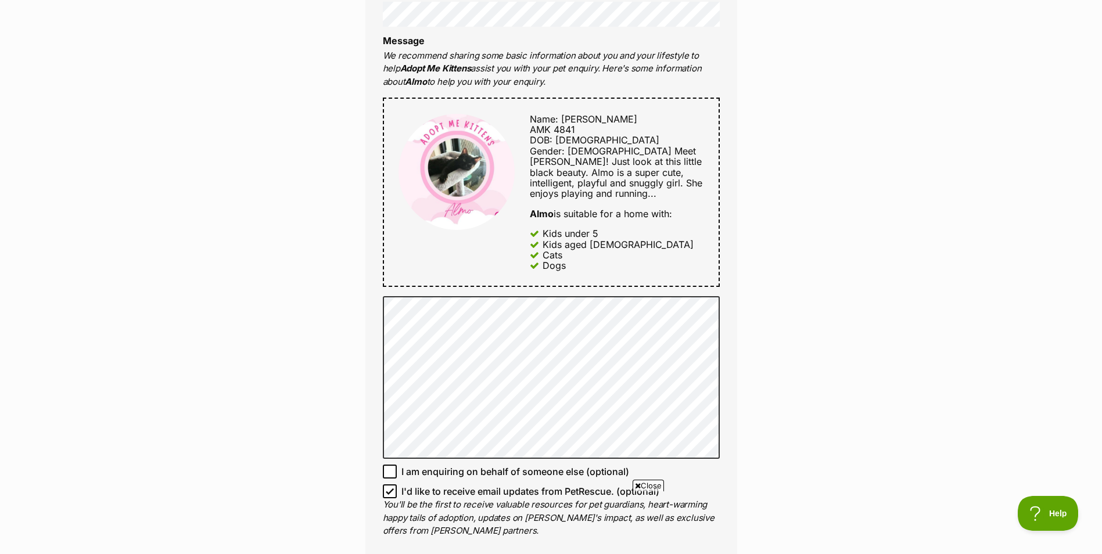
click at [429, 157] on img at bounding box center [456, 172] width 116 height 116
click at [481, 157] on img at bounding box center [456, 172] width 116 height 116
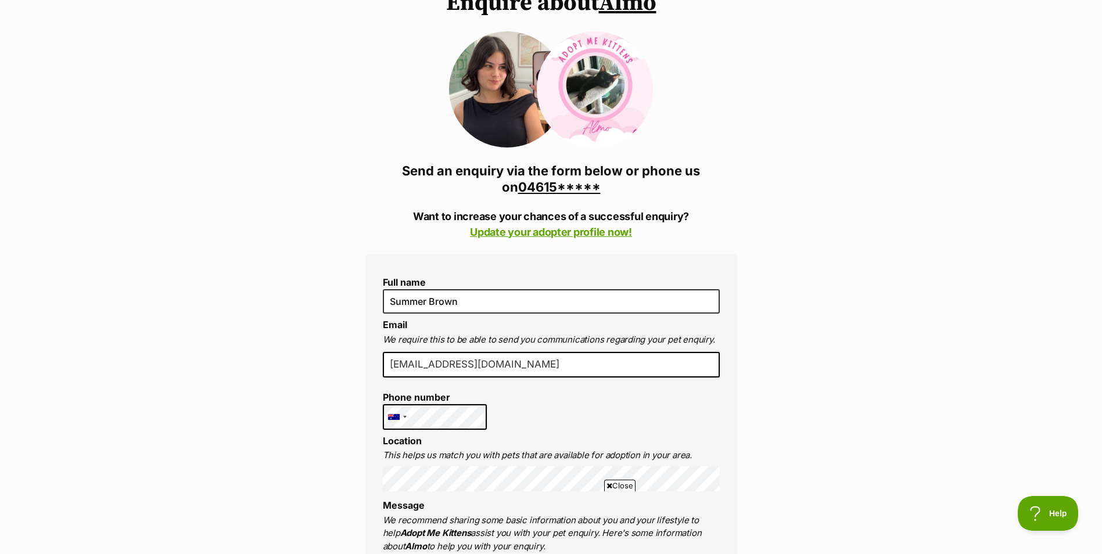
scroll to position [0, 0]
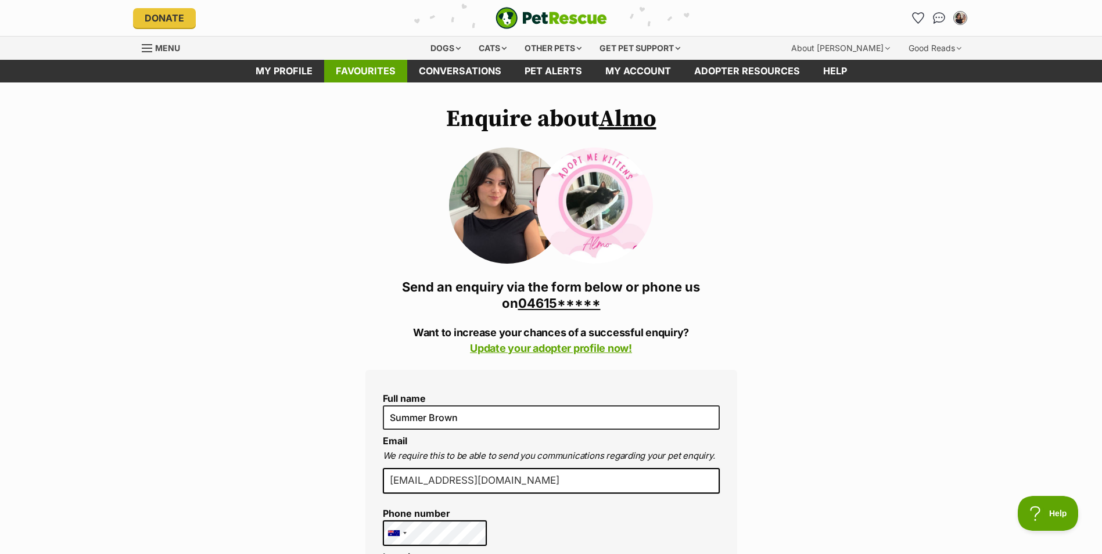
click at [394, 78] on link "Favourites" at bounding box center [365, 71] width 83 height 23
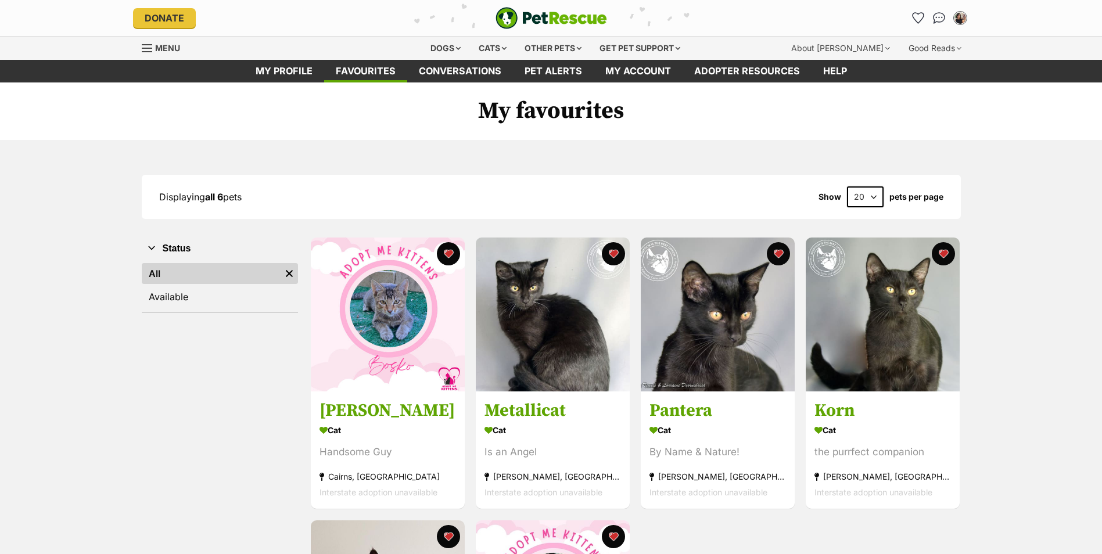
click at [372, 300] on img at bounding box center [388, 315] width 154 height 154
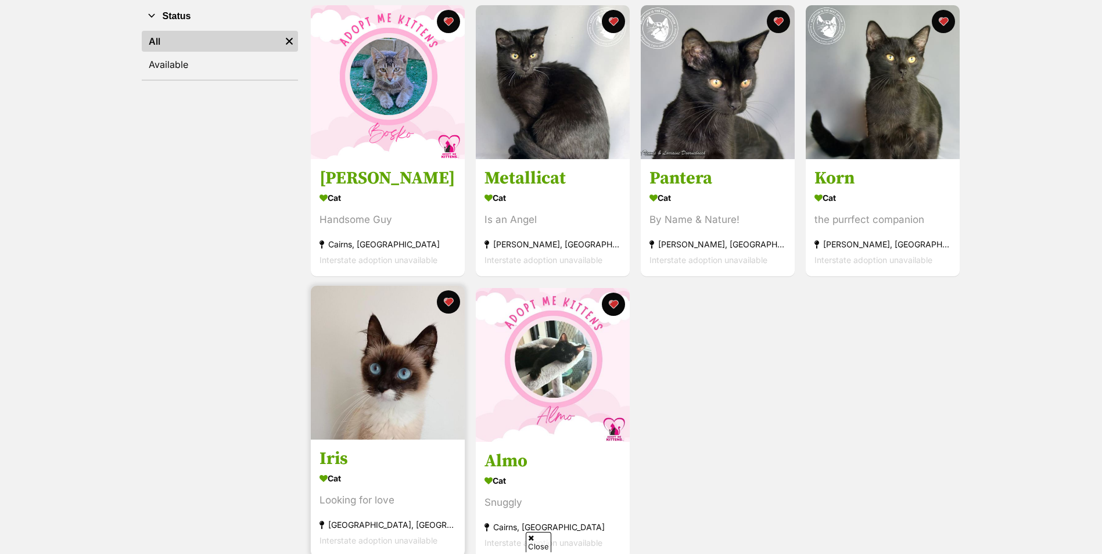
click at [361, 388] on img at bounding box center [388, 363] width 154 height 154
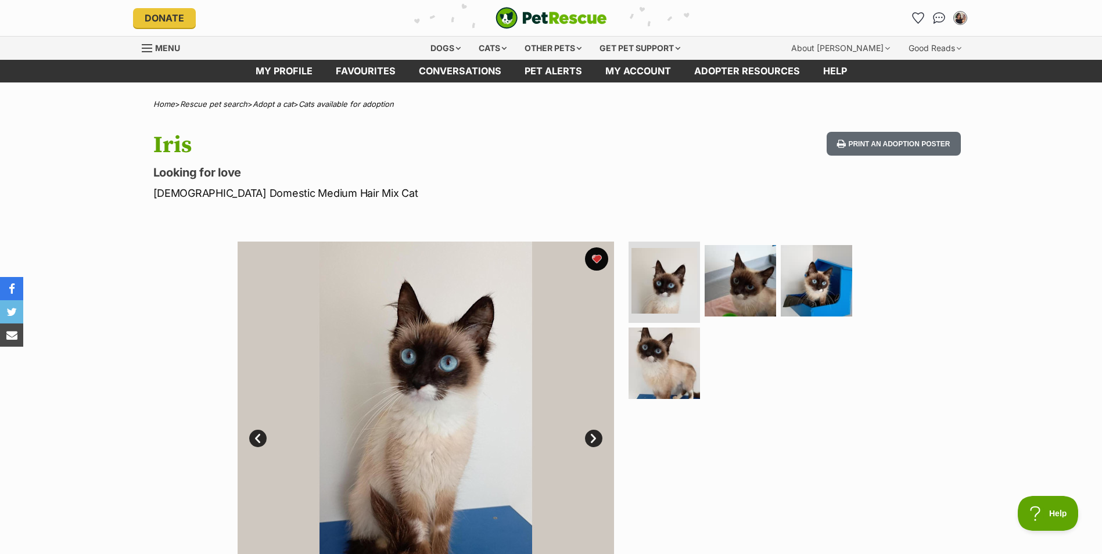
click at [594, 439] on link "Next" at bounding box center [593, 438] width 17 height 17
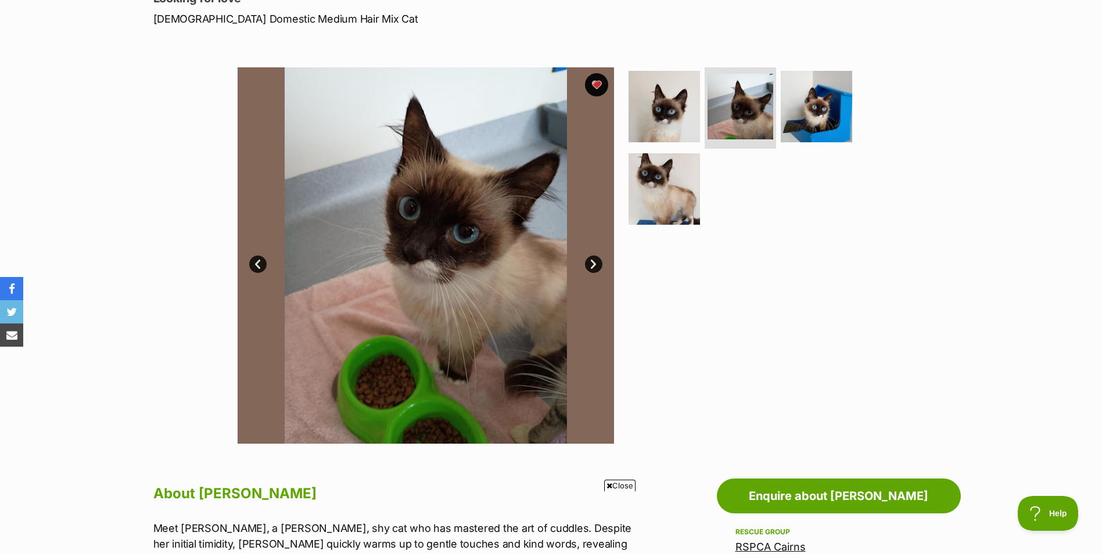
click at [594, 258] on link "Next" at bounding box center [593, 264] width 17 height 17
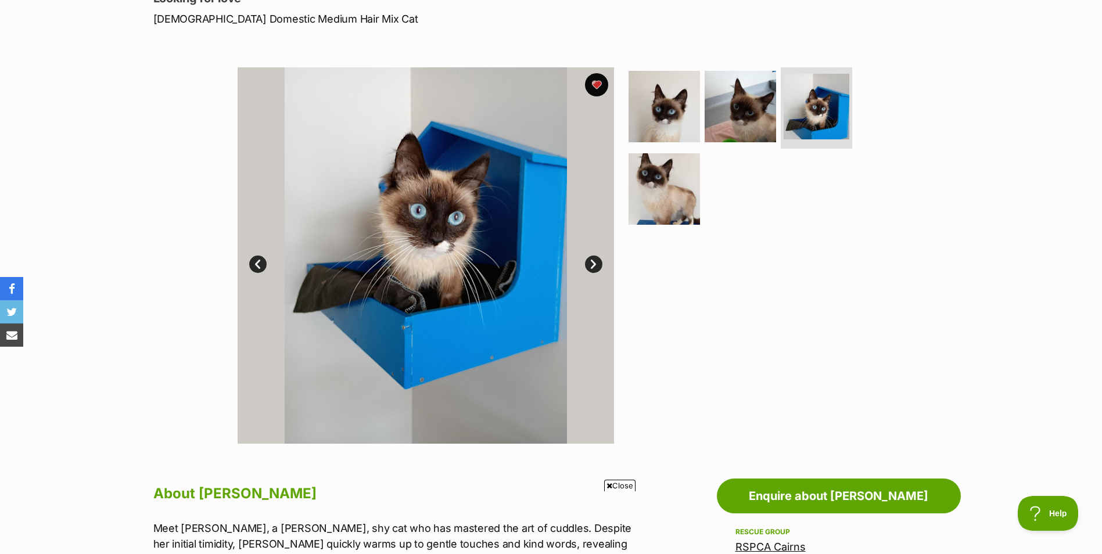
click at [594, 258] on link "Next" at bounding box center [593, 264] width 17 height 17
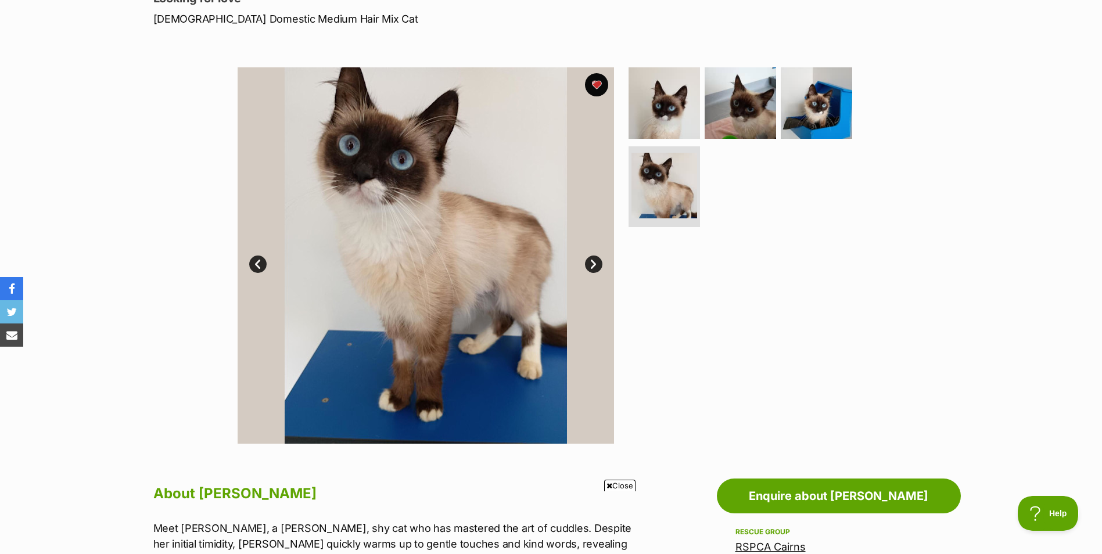
click at [594, 258] on link "Next" at bounding box center [593, 264] width 17 height 17
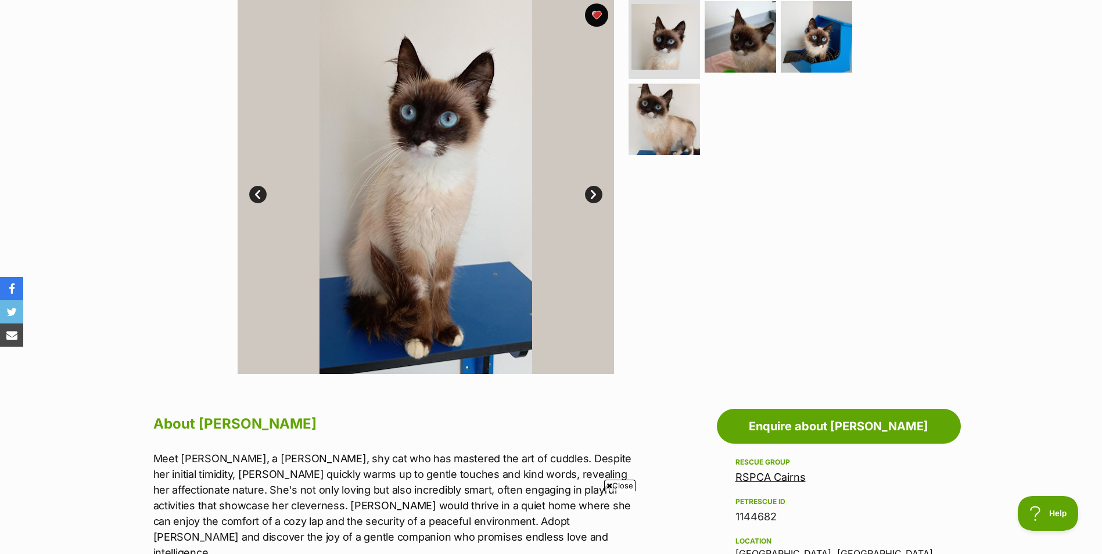
scroll to position [58, 0]
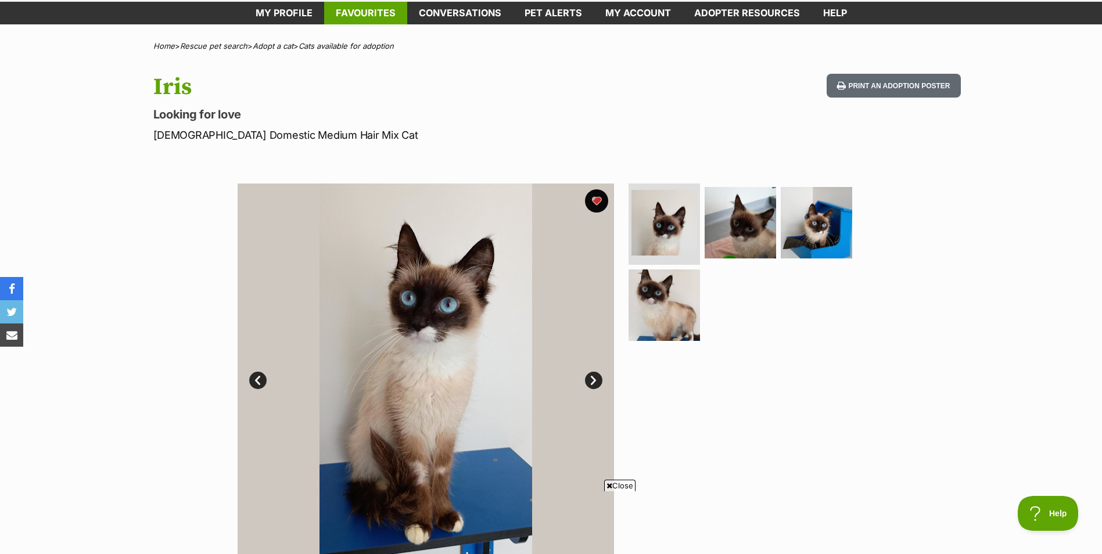
click at [348, 10] on link "Favourites" at bounding box center [365, 13] width 83 height 23
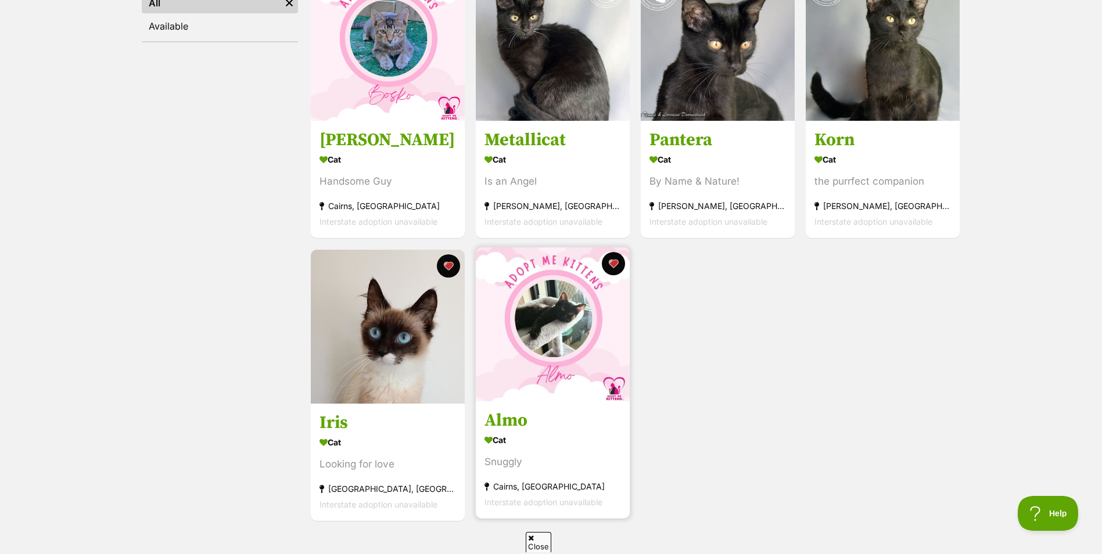
scroll to position [290, 0]
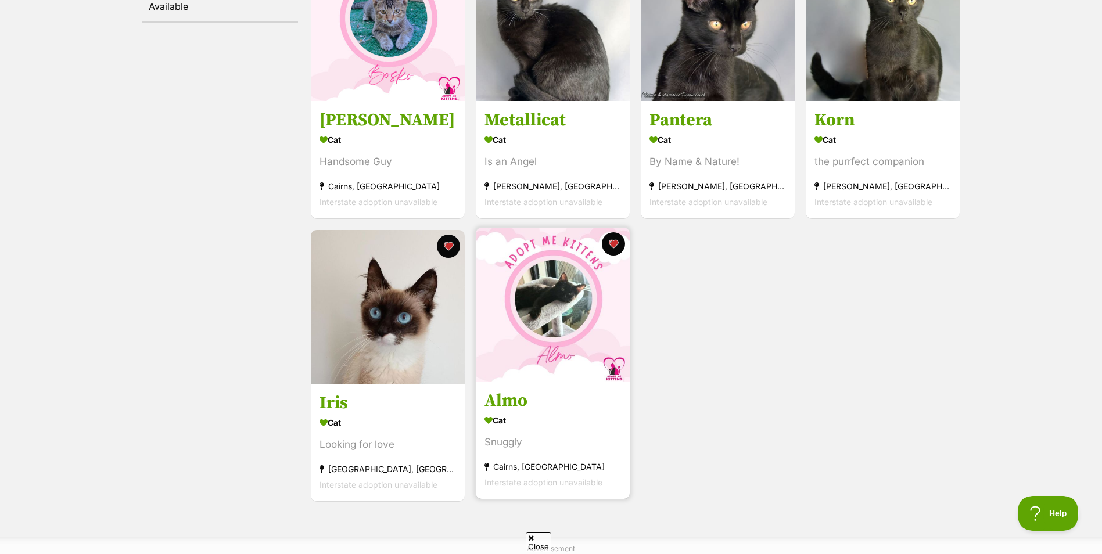
click at [592, 359] on img at bounding box center [553, 305] width 154 height 154
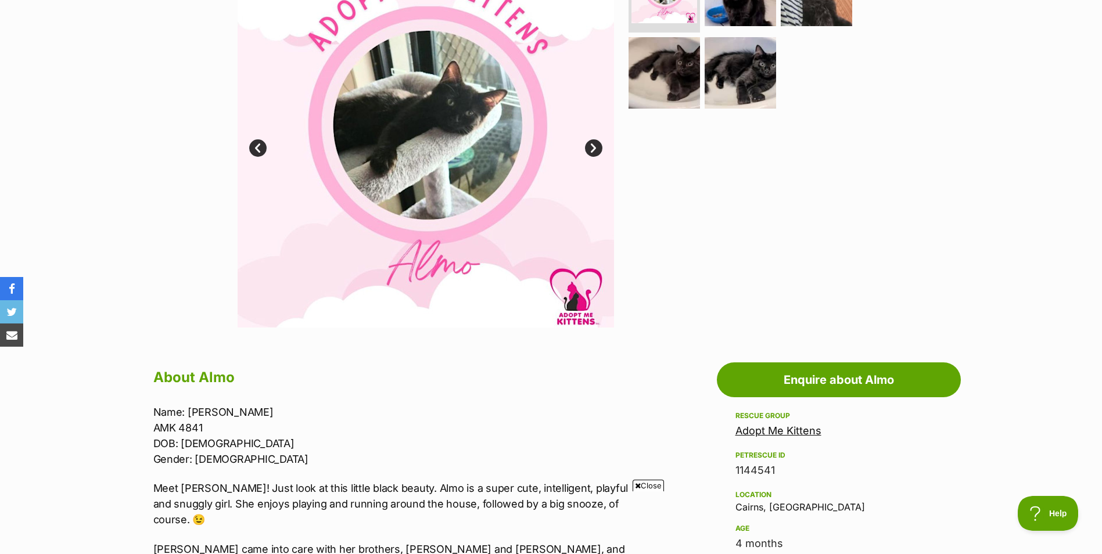
scroll to position [174, 0]
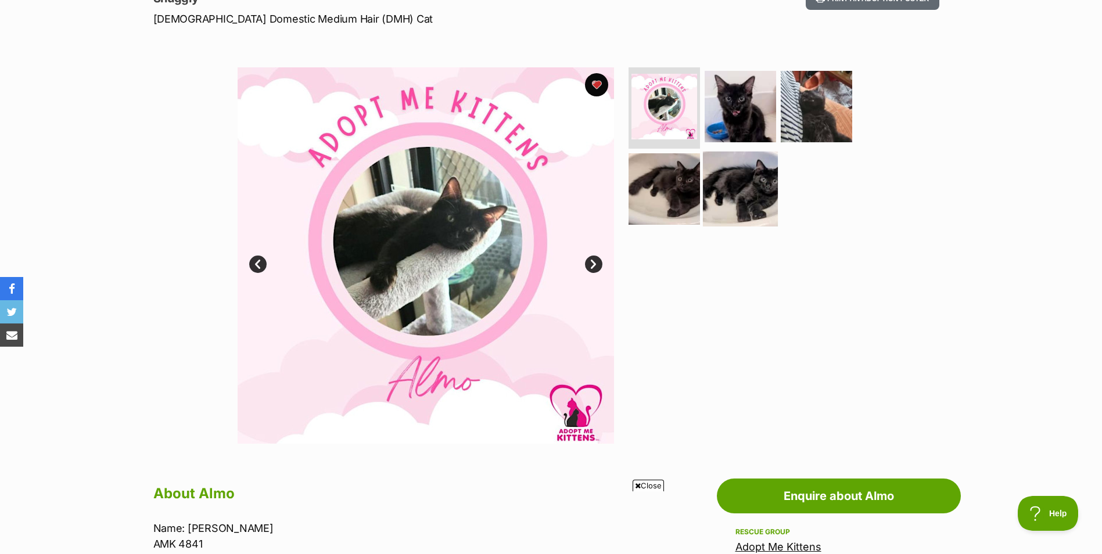
click at [730, 208] on img at bounding box center [740, 188] width 75 height 75
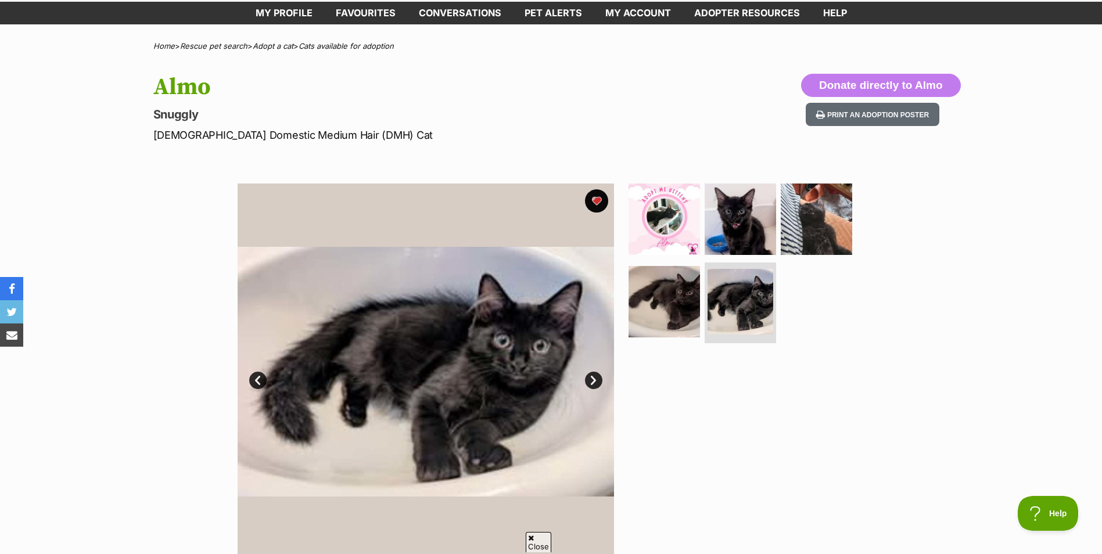
scroll to position [0, 0]
